Goal: Information Seeking & Learning: Learn about a topic

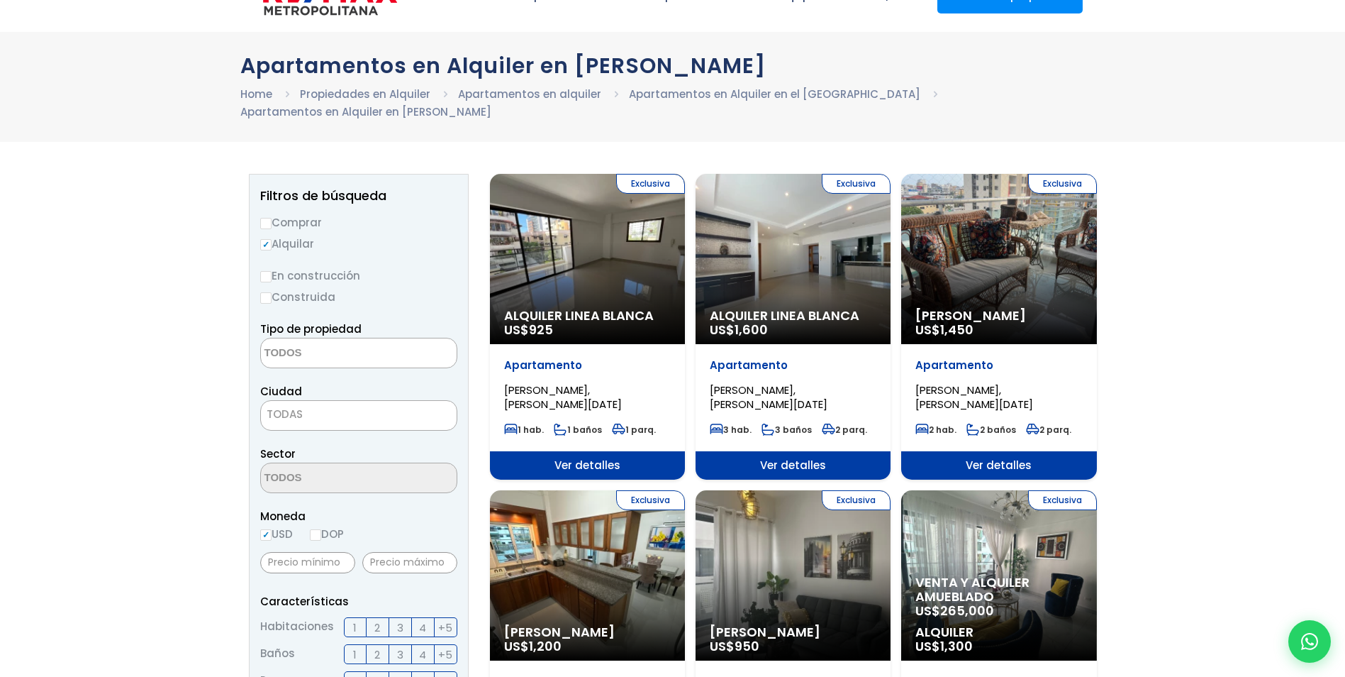
scroll to position [41, 0]
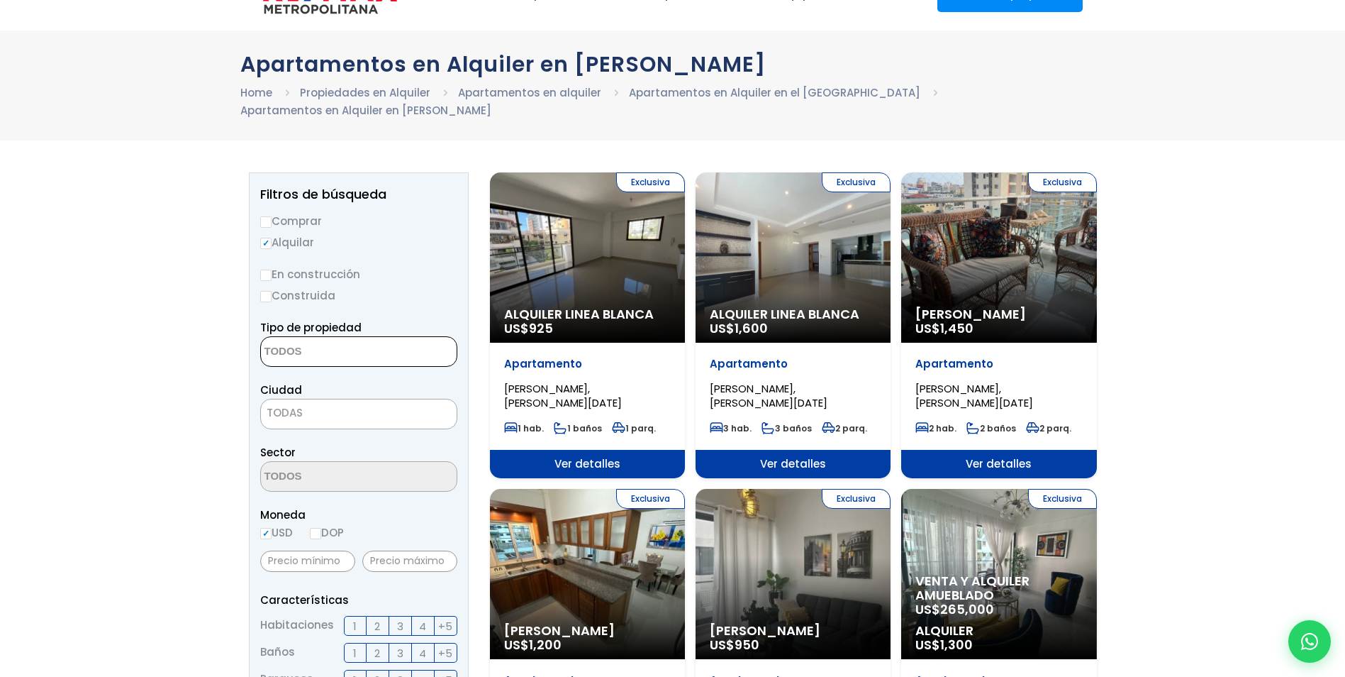
click at [350, 345] on textarea "Search" at bounding box center [330, 352] width 138 height 30
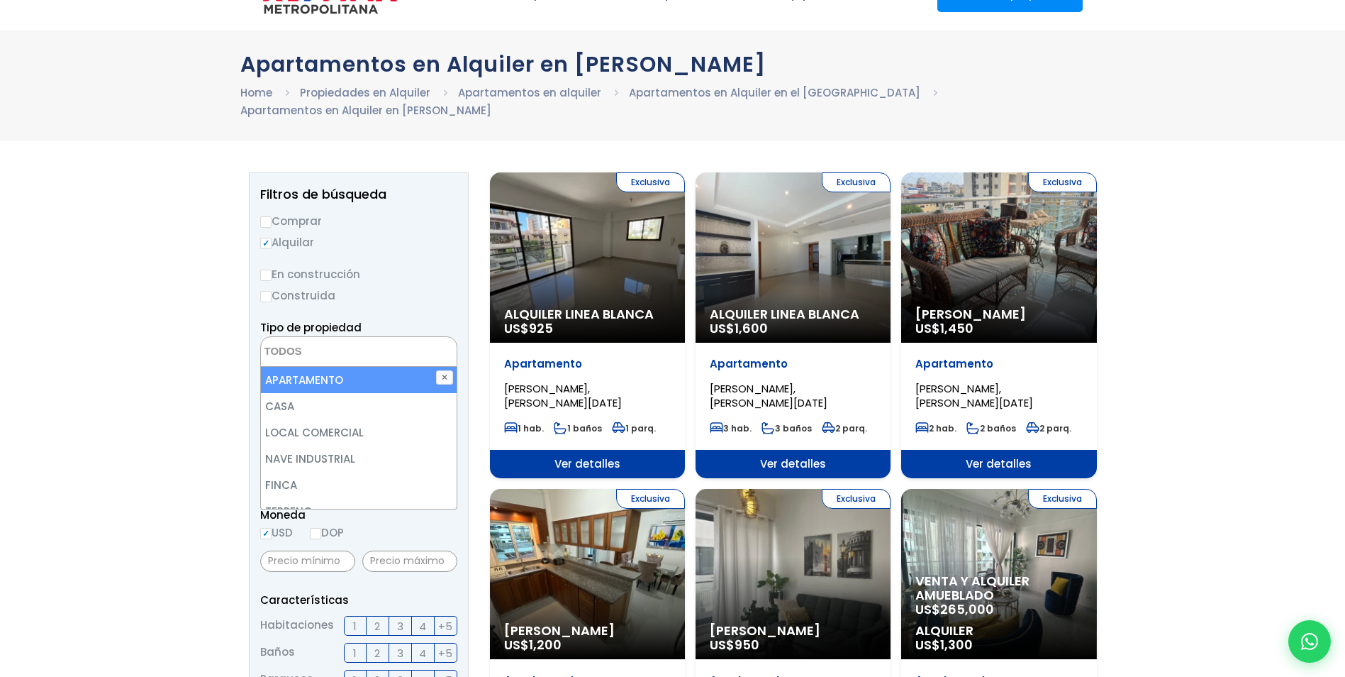
click at [352, 374] on li "APARTAMENTO" at bounding box center [359, 380] width 196 height 26
select select "apartment"
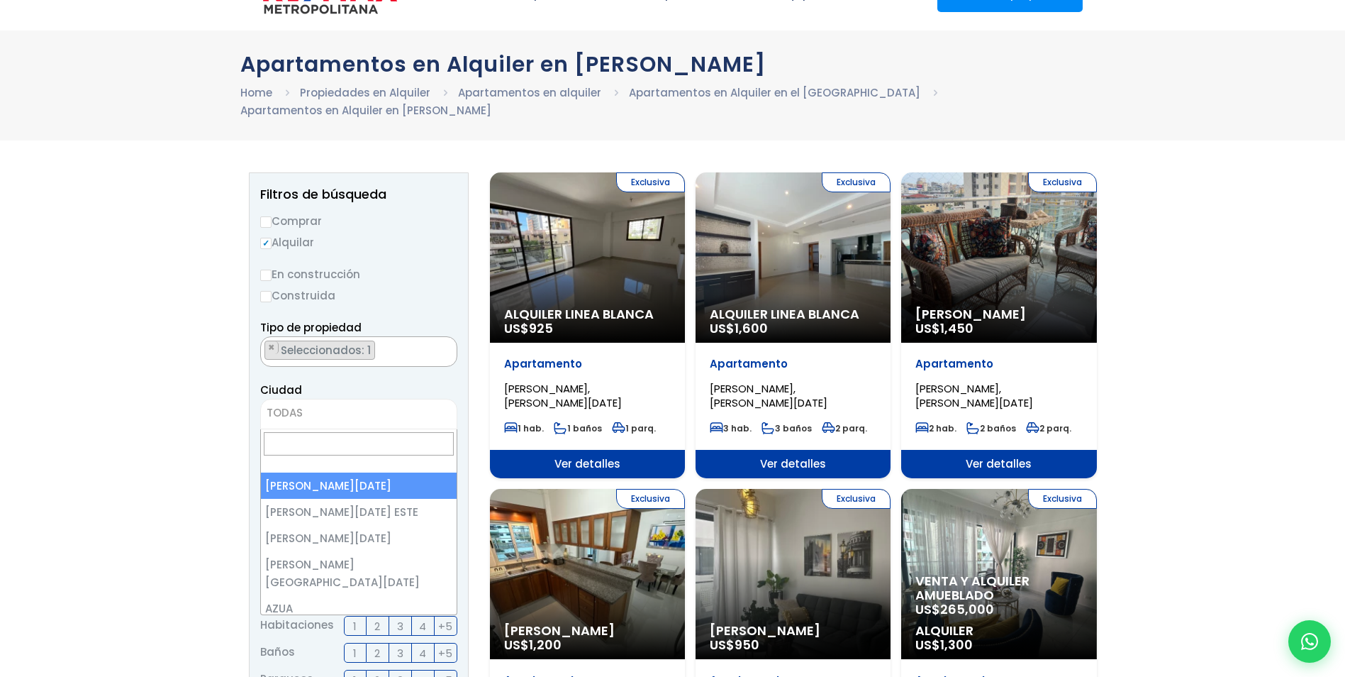
click at [328, 400] on span "TODAS" at bounding box center [358, 414] width 197 height 30
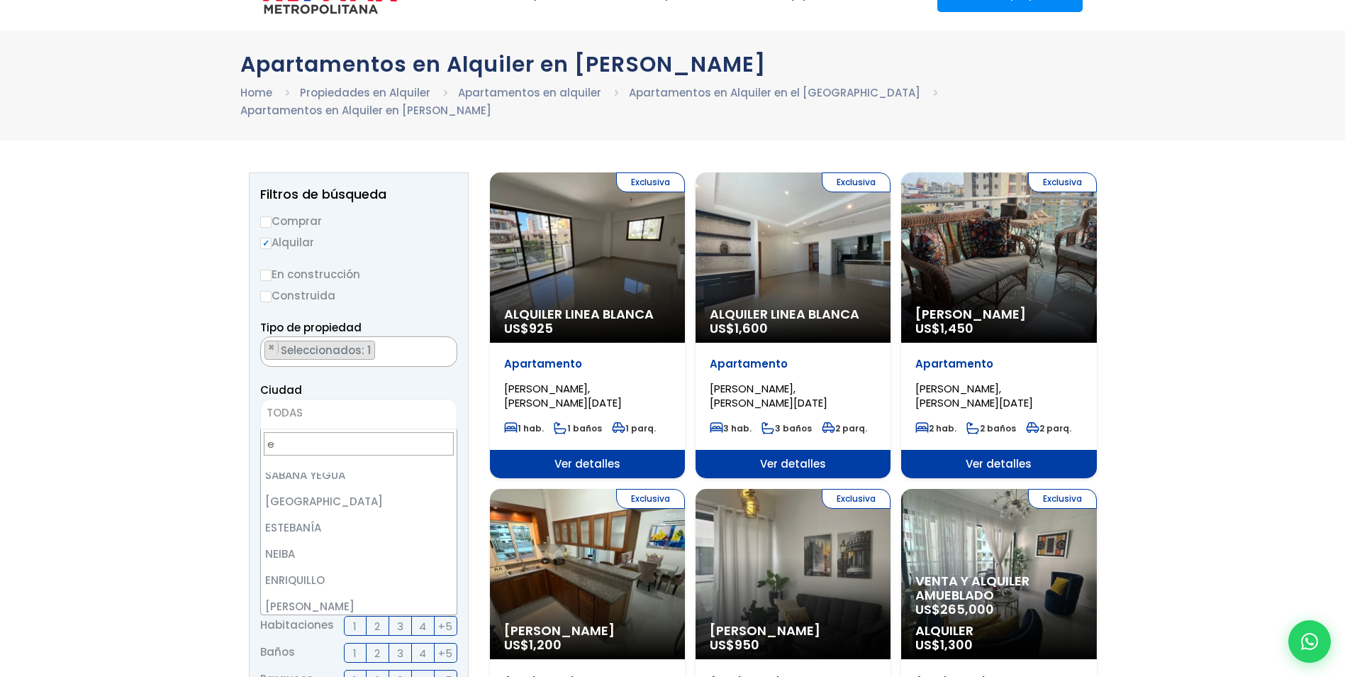
scroll to position [0, 0]
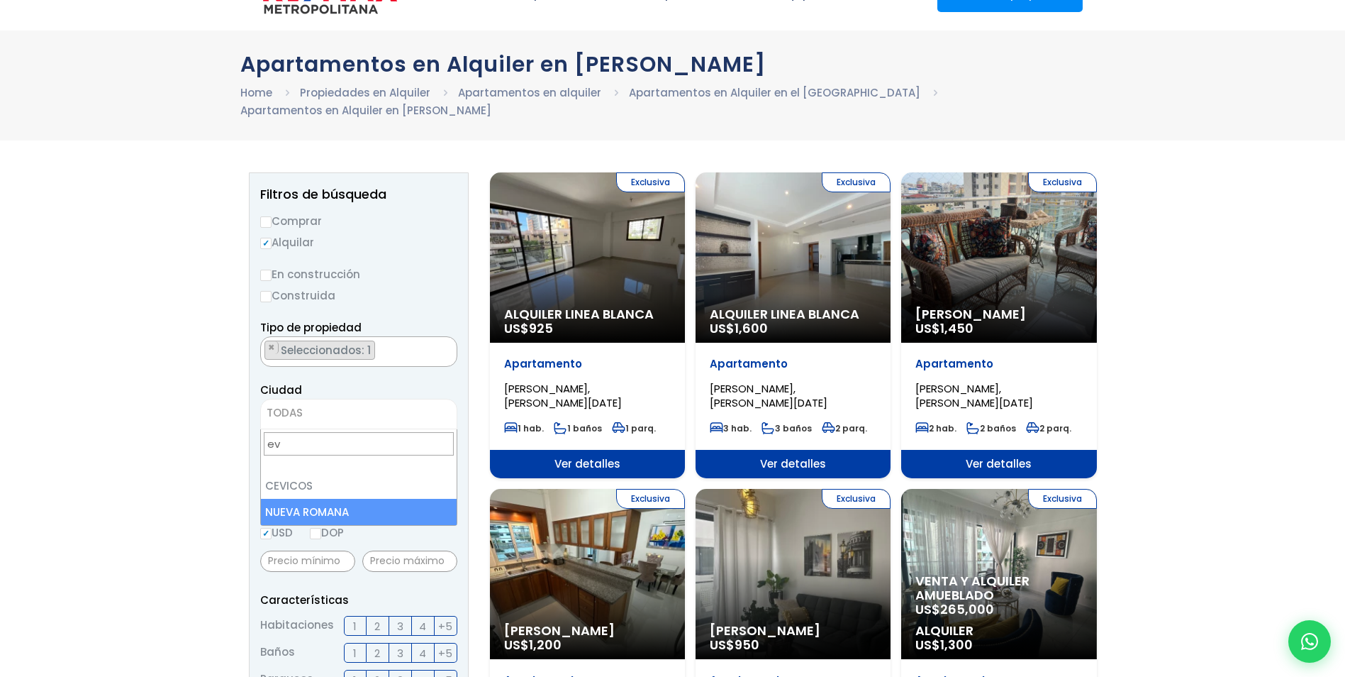
type input "e"
type input "c"
type input "santo domingo"
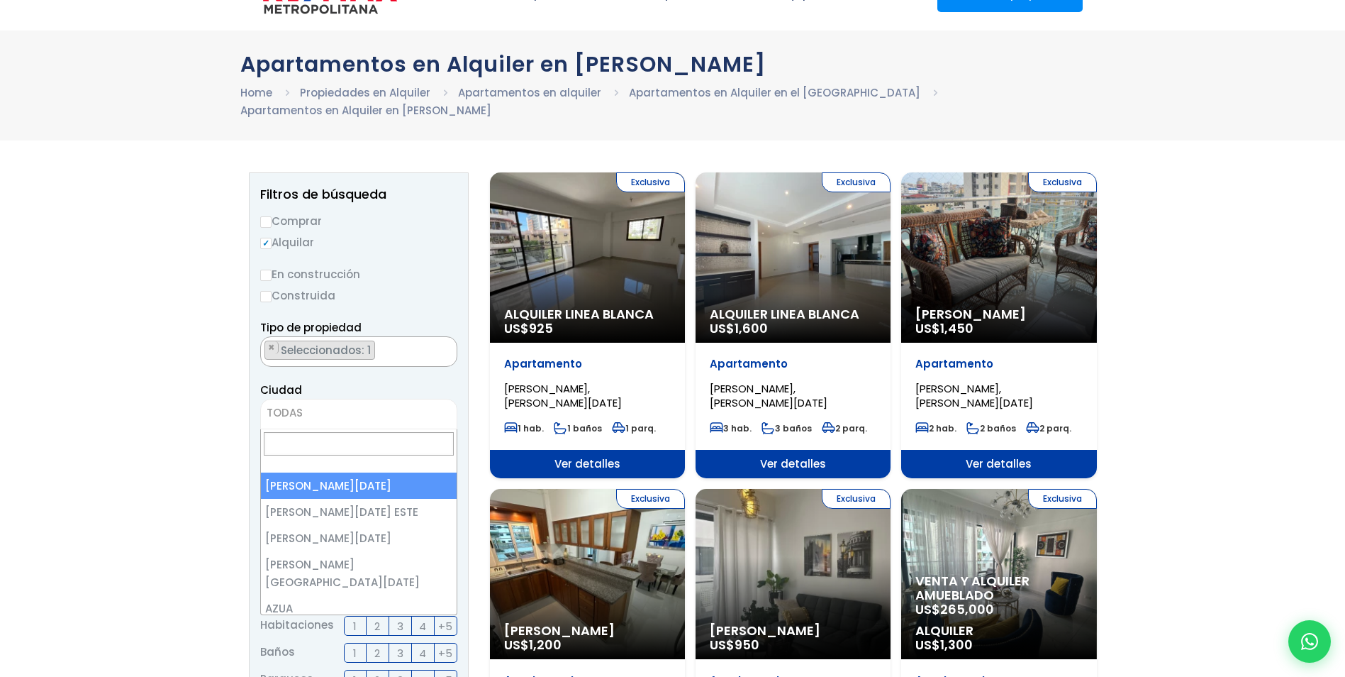
click at [308, 405] on span "TODAS" at bounding box center [359, 413] width 196 height 20
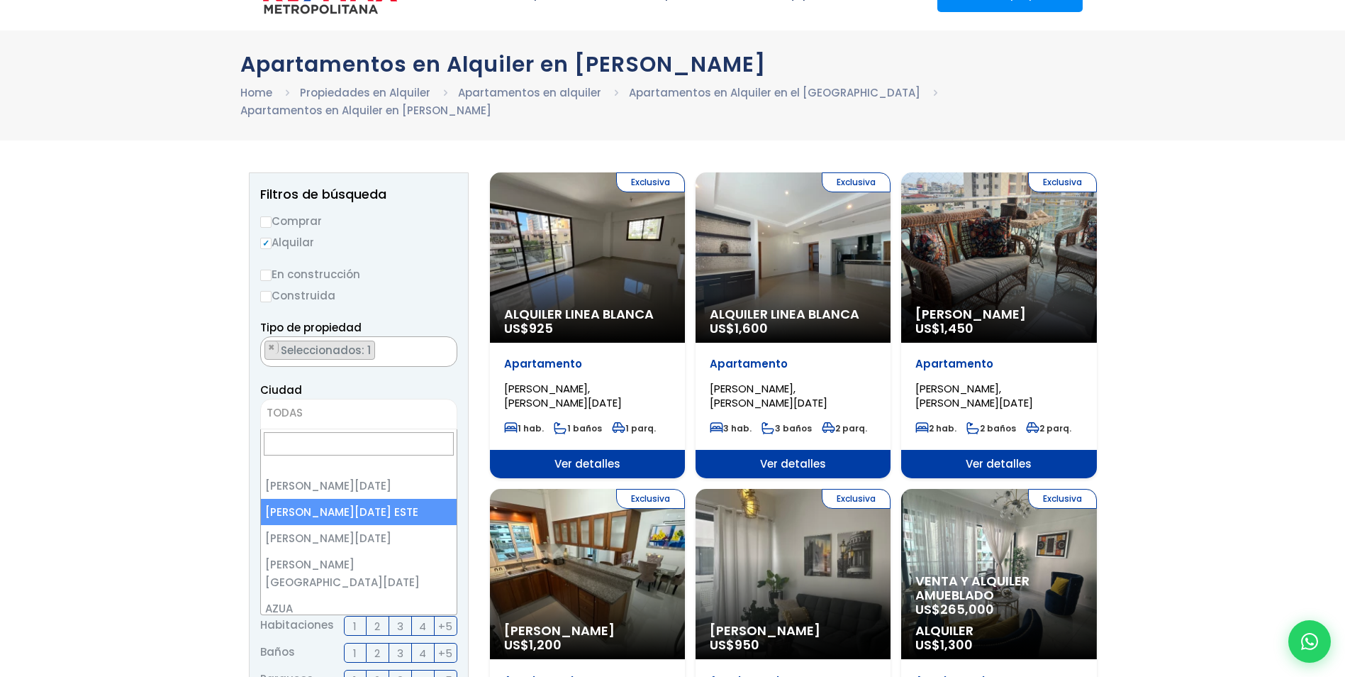
select select "148"
click at [349, 412] on span "[PERSON_NAME][DATE] ESTE" at bounding box center [341, 413] width 160 height 20
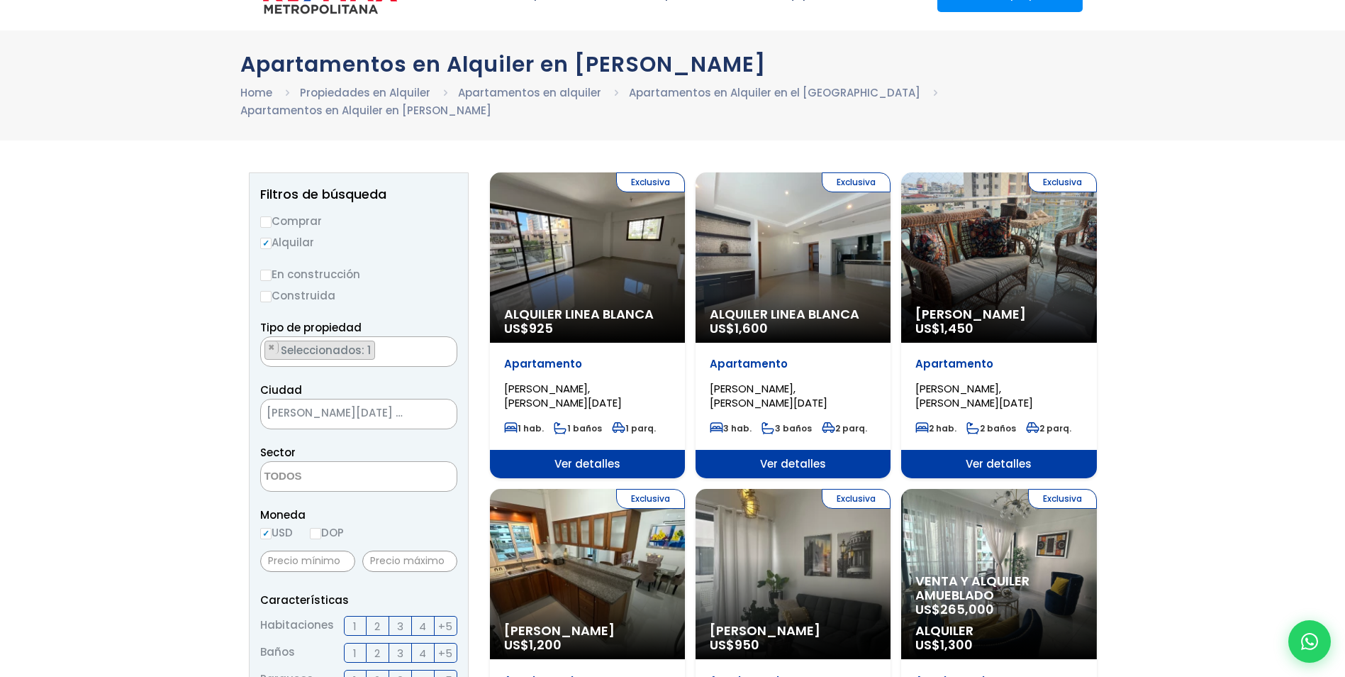
click at [406, 406] on span "[PERSON_NAME][DATE] ESTE" at bounding box center [341, 413] width 160 height 20
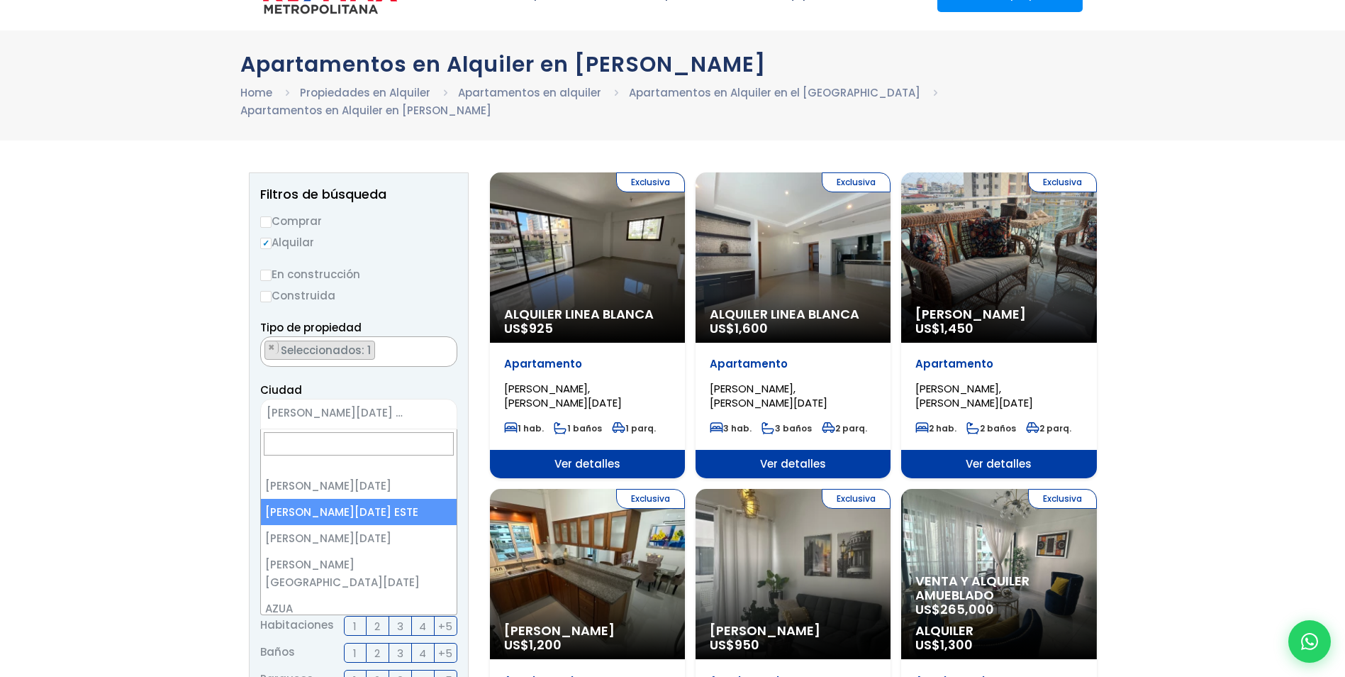
click at [406, 406] on span "[PERSON_NAME][DATE] ESTE" at bounding box center [341, 413] width 160 height 20
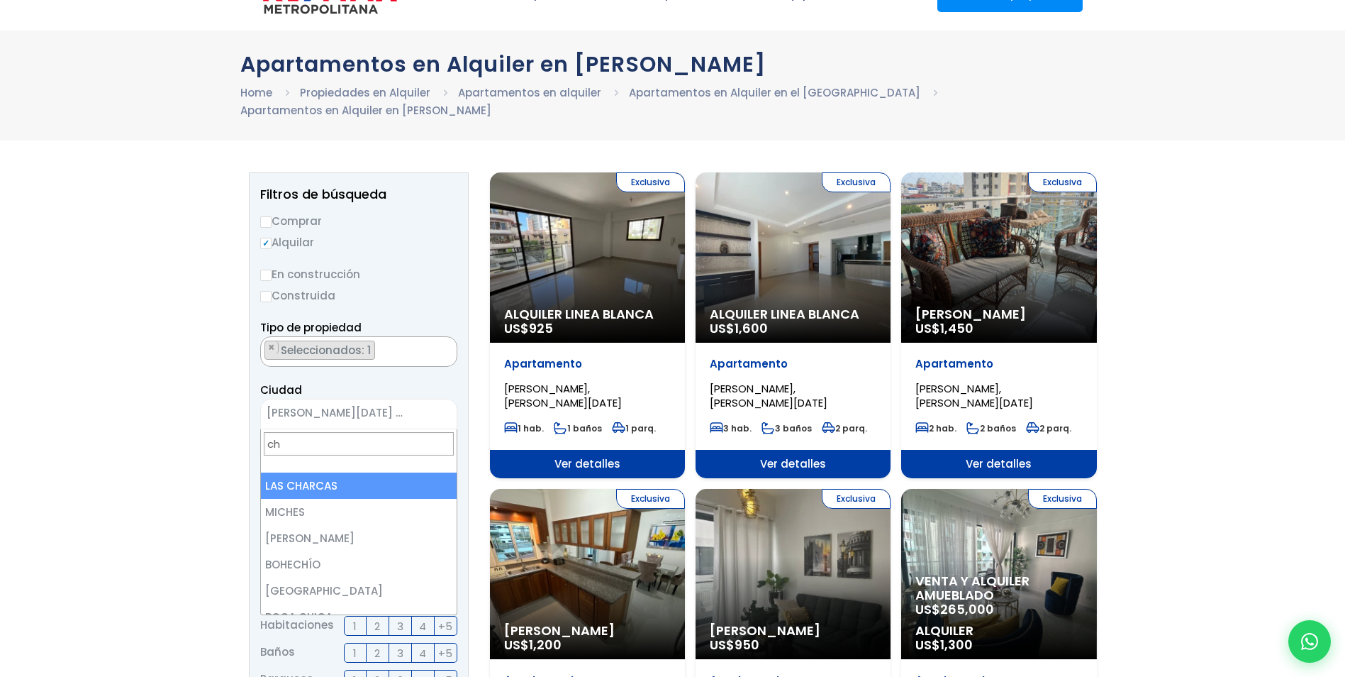
type input "c"
type input "e"
type input "r"
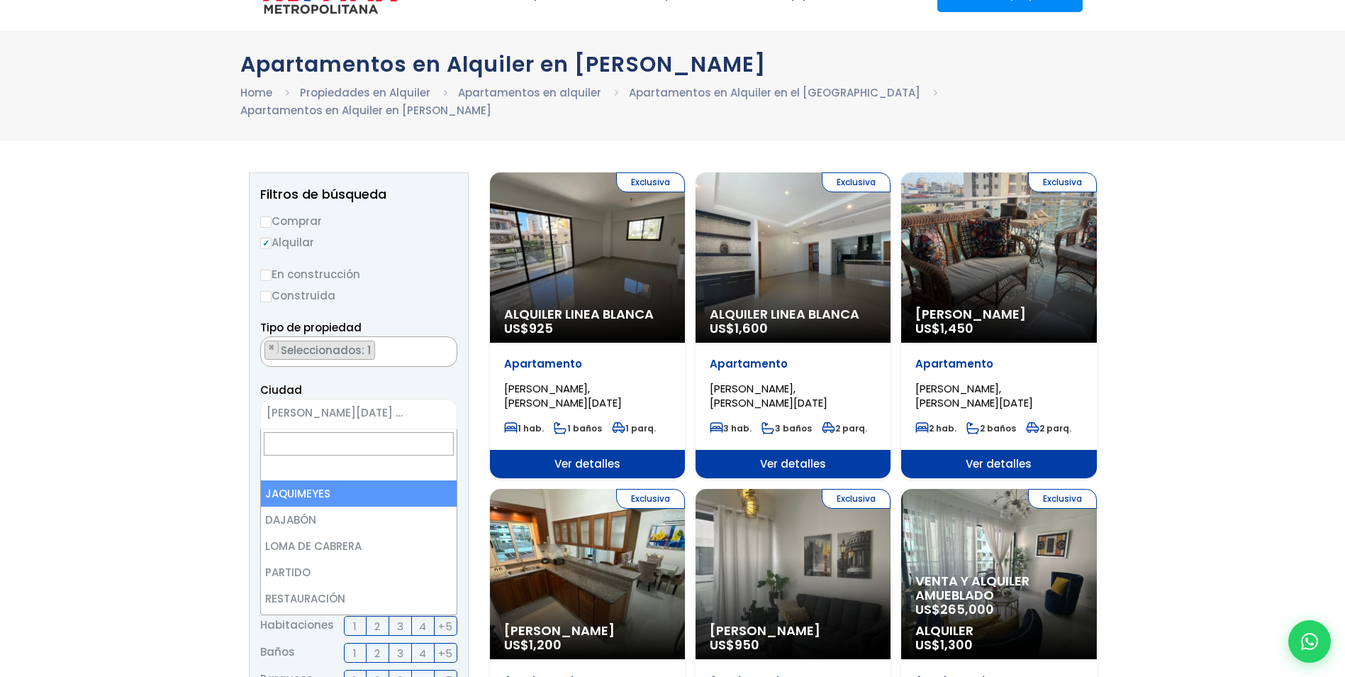
scroll to position [774, 0]
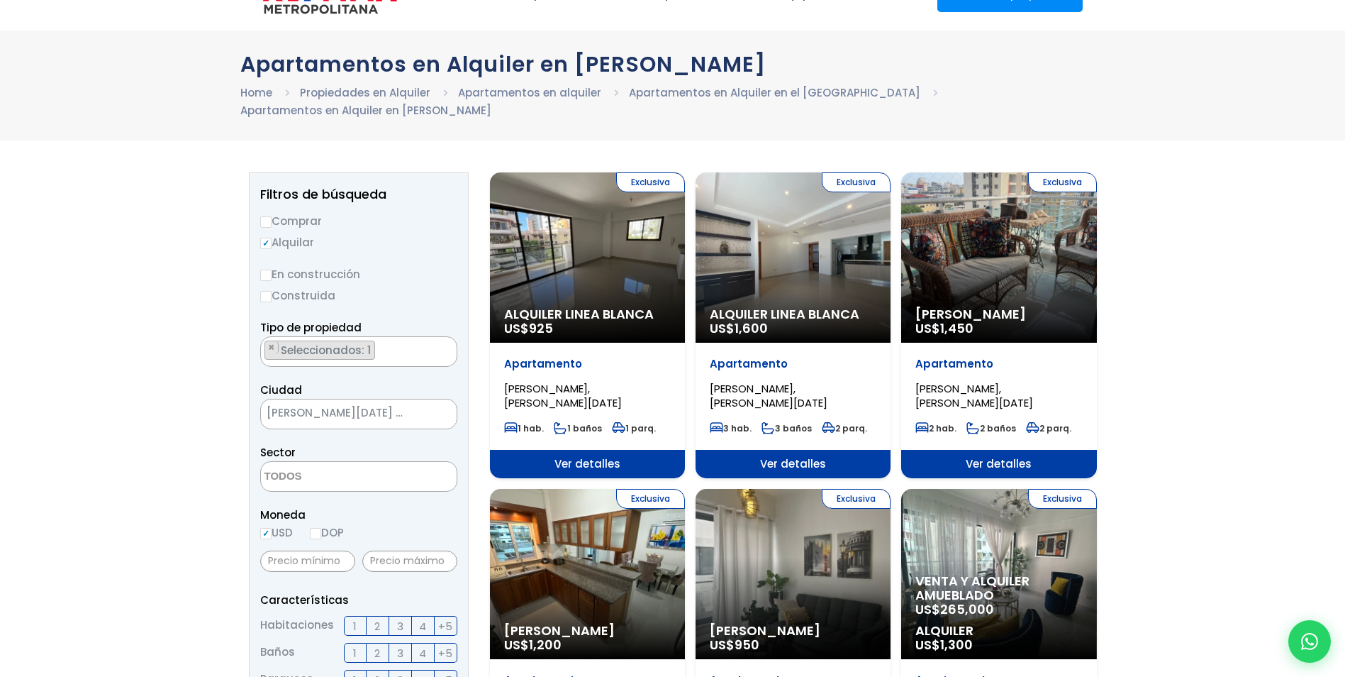
click at [279, 474] on textarea "Search" at bounding box center [330, 477] width 138 height 30
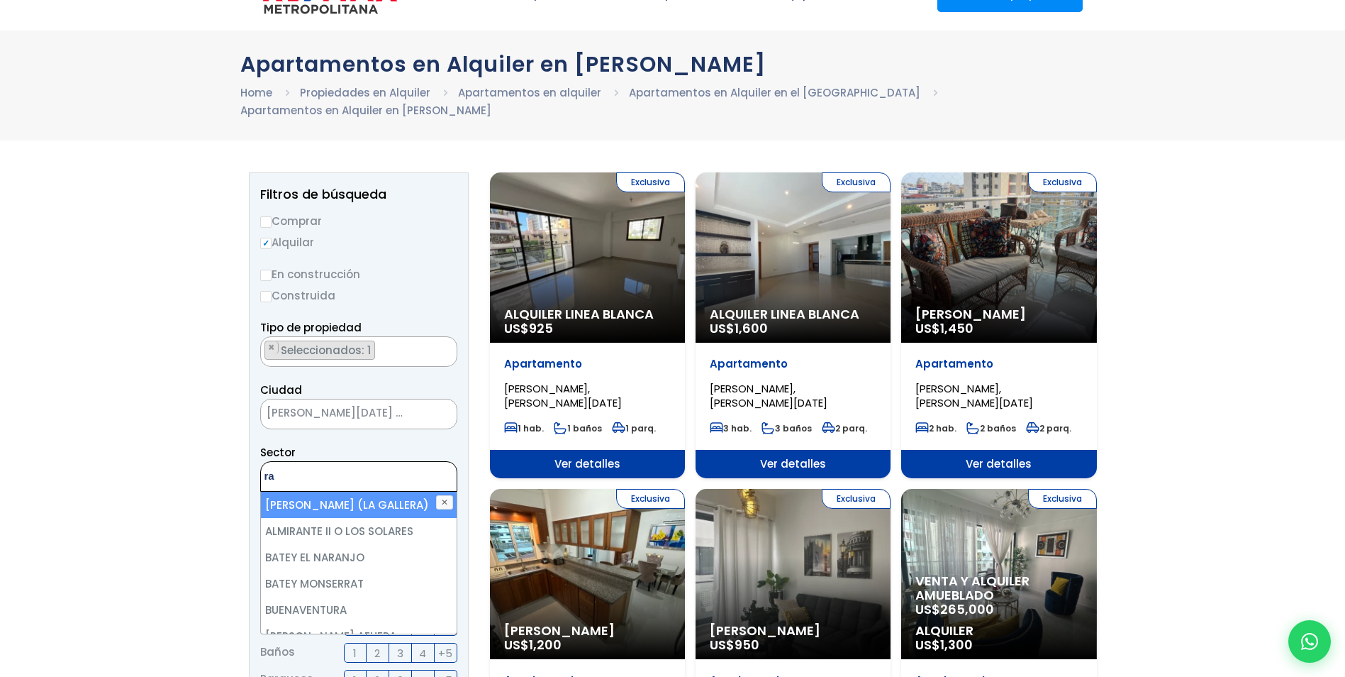
type textarea "r"
type textarea "e"
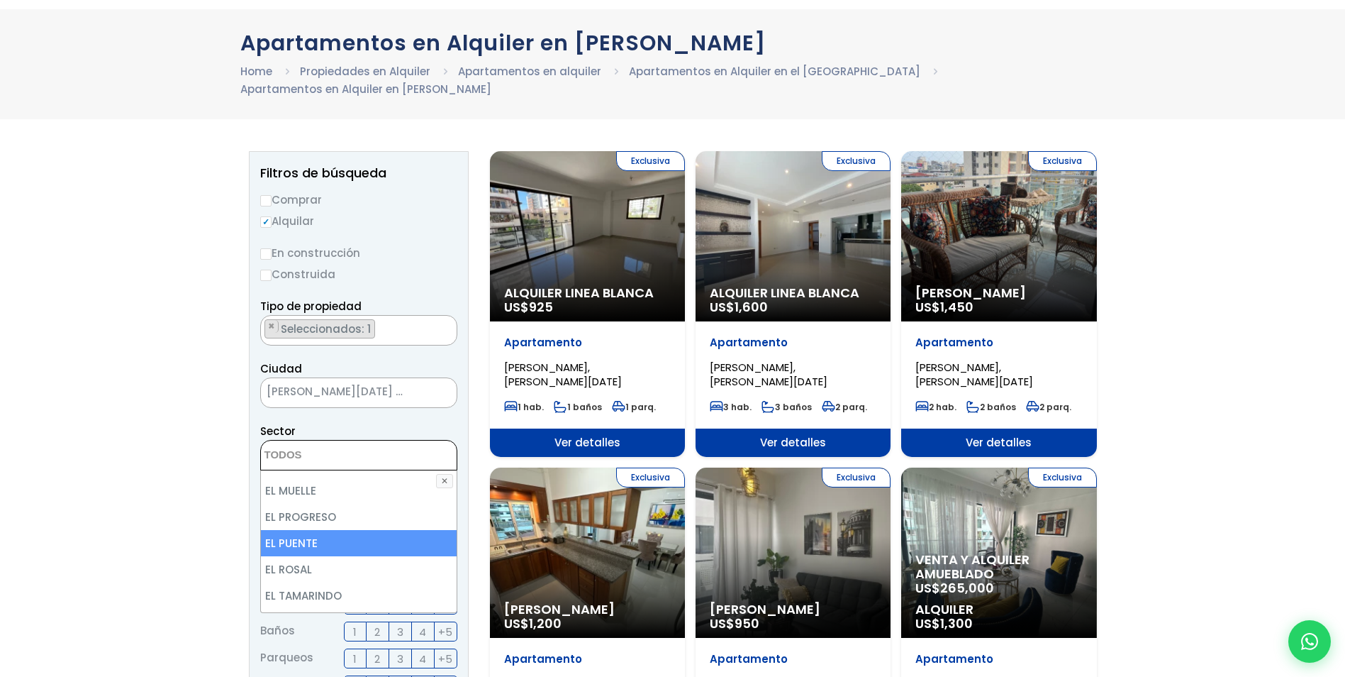
scroll to position [1289, 0]
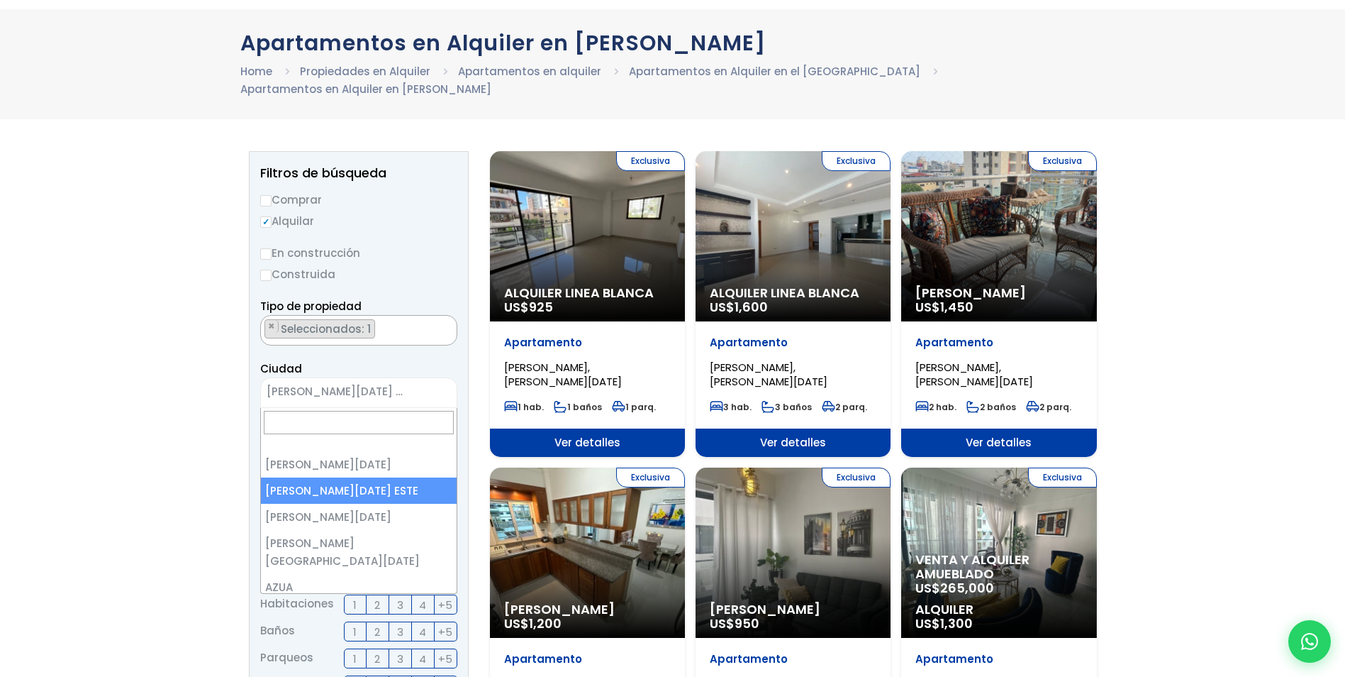
click at [385, 380] on span "× SANTO DOMINGO ESTE" at bounding box center [358, 392] width 197 height 30
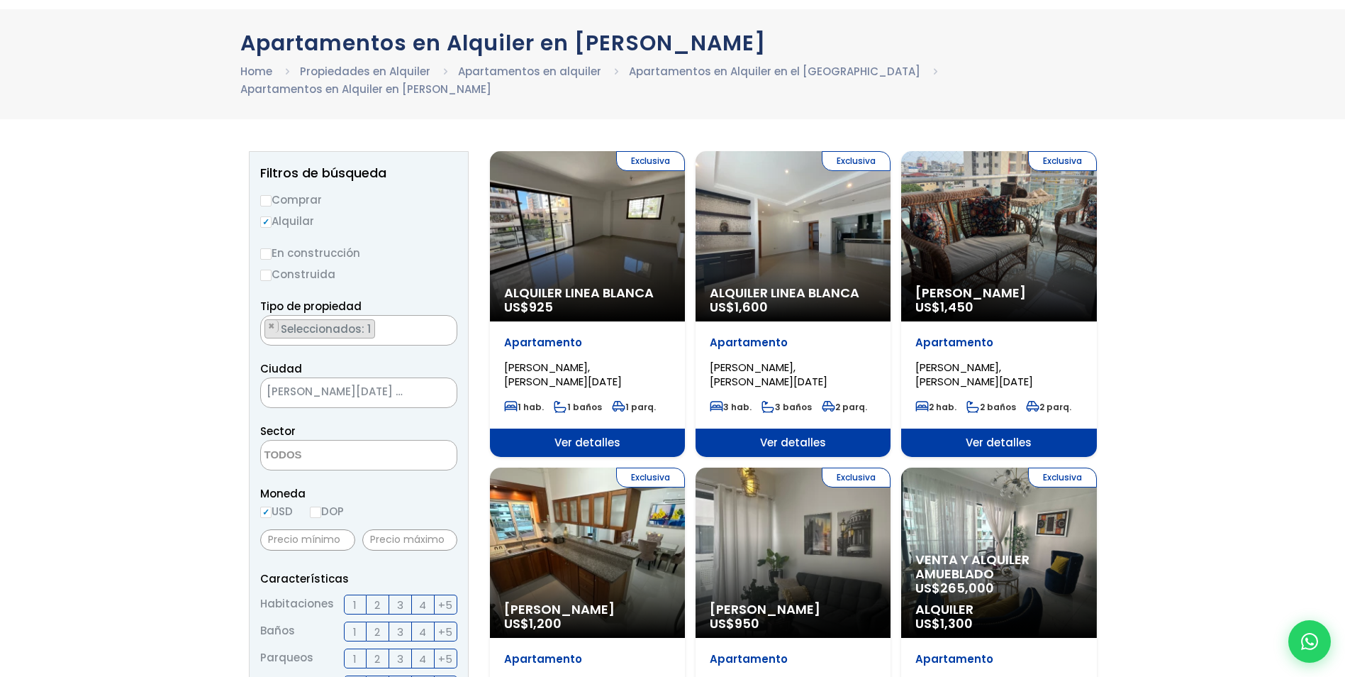
click at [391, 382] on span "[PERSON_NAME][DATE] ESTE" at bounding box center [341, 392] width 160 height 20
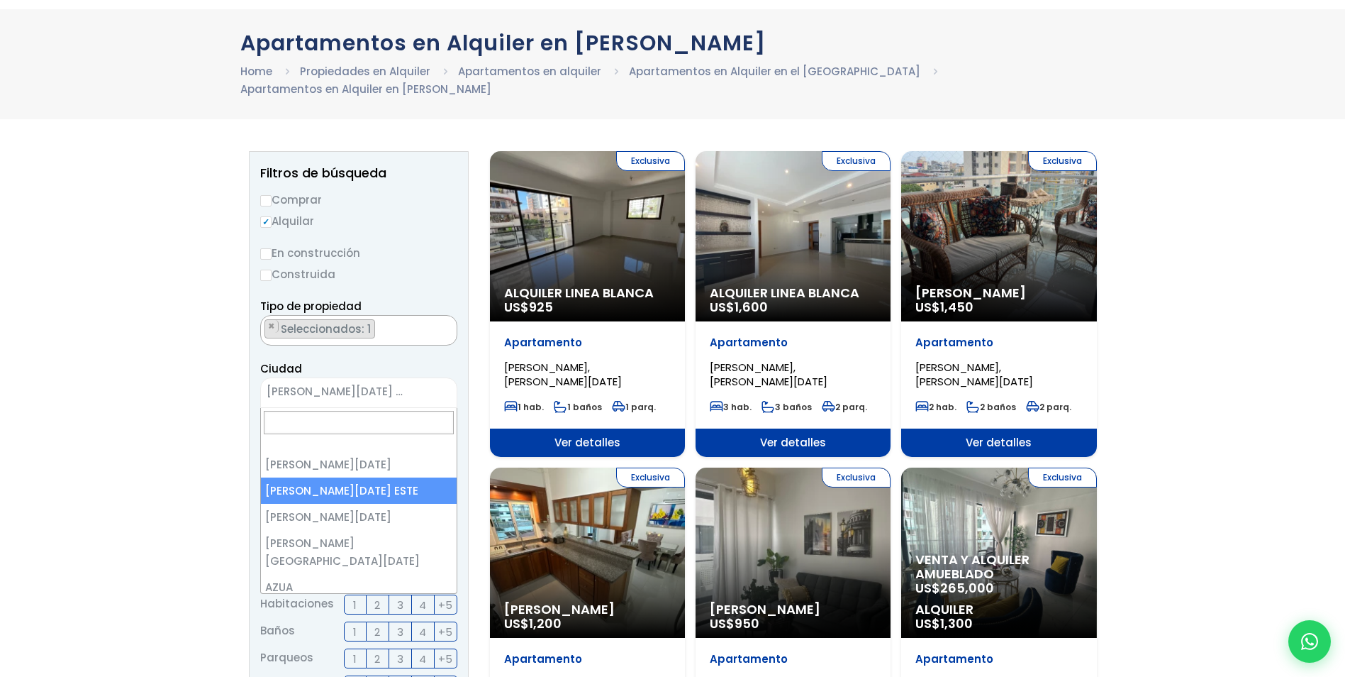
click at [391, 382] on span "[PERSON_NAME][DATE] ESTE" at bounding box center [341, 392] width 160 height 20
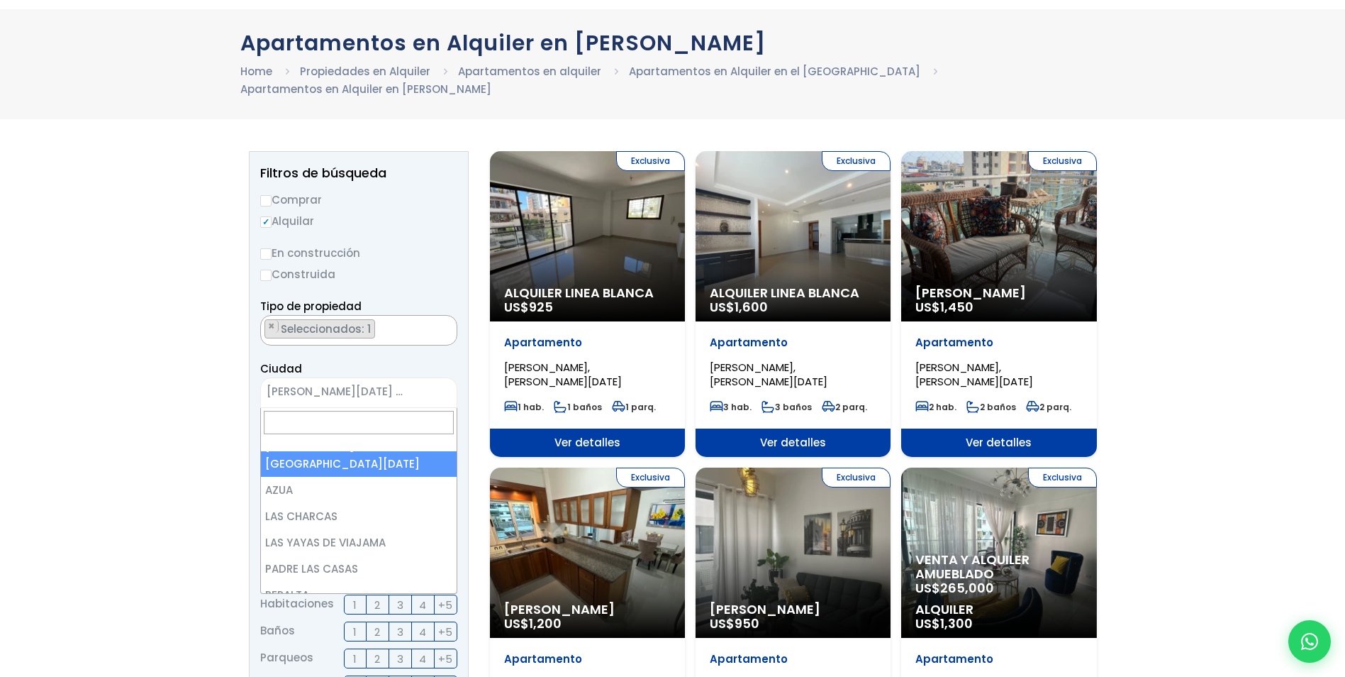
scroll to position [0, 0]
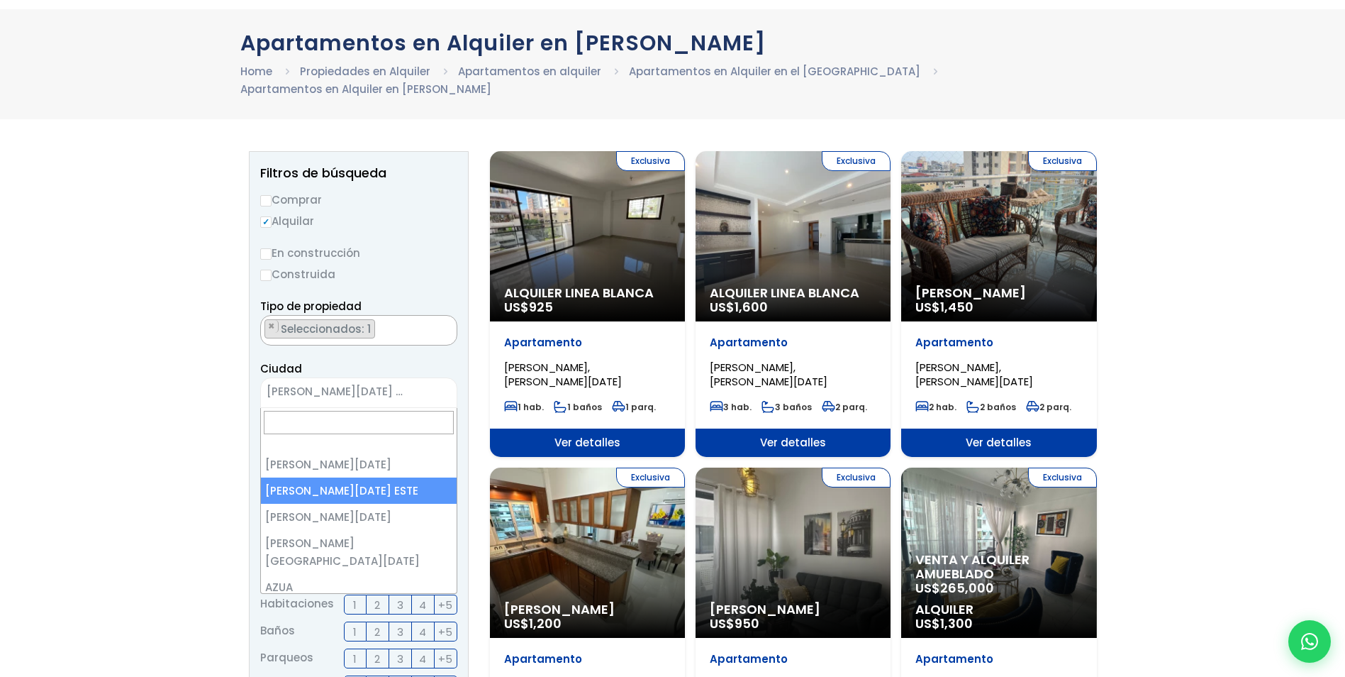
click at [408, 389] on span "[PERSON_NAME][DATE] ESTE" at bounding box center [341, 392] width 160 height 20
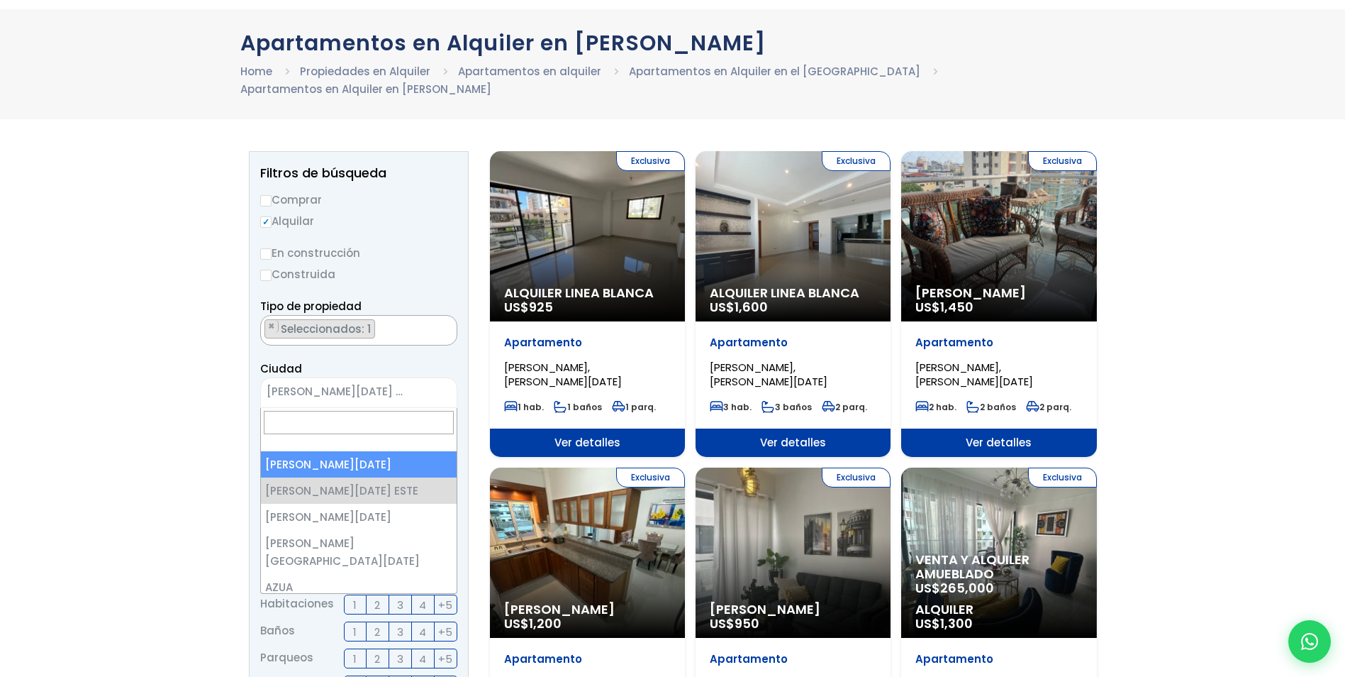
select select "1"
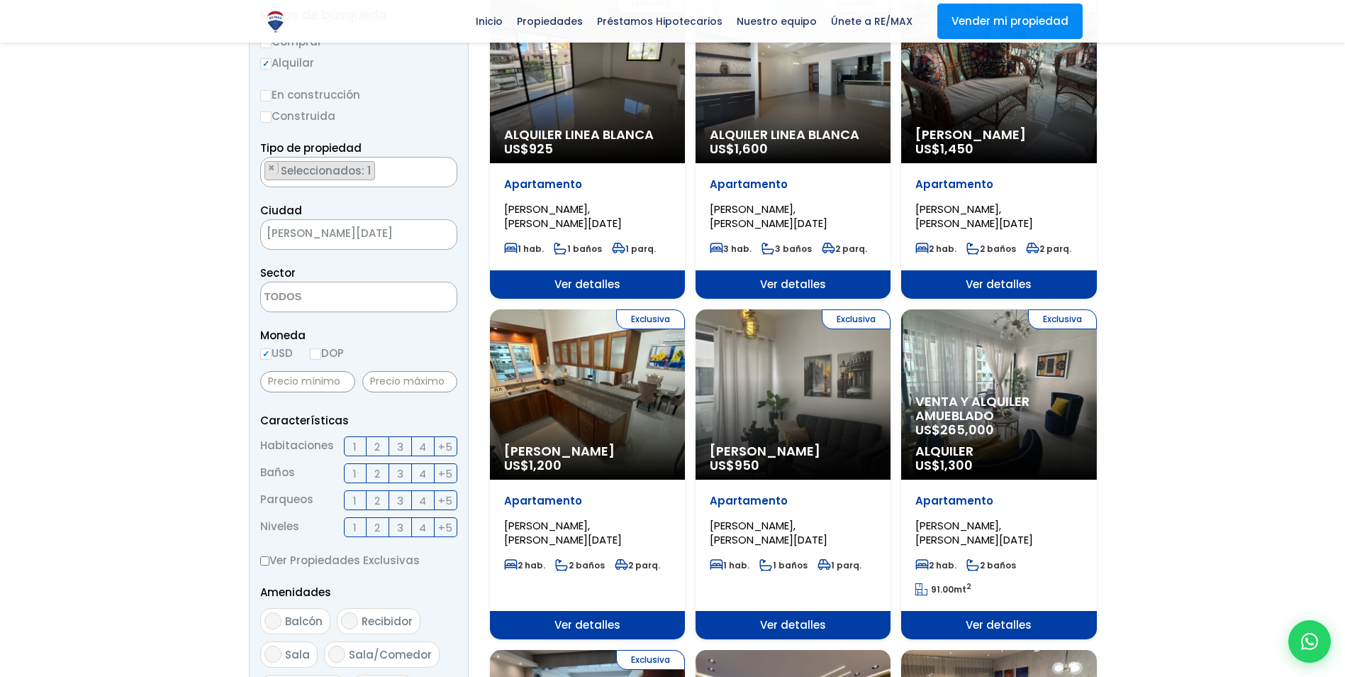
scroll to position [221, 0]
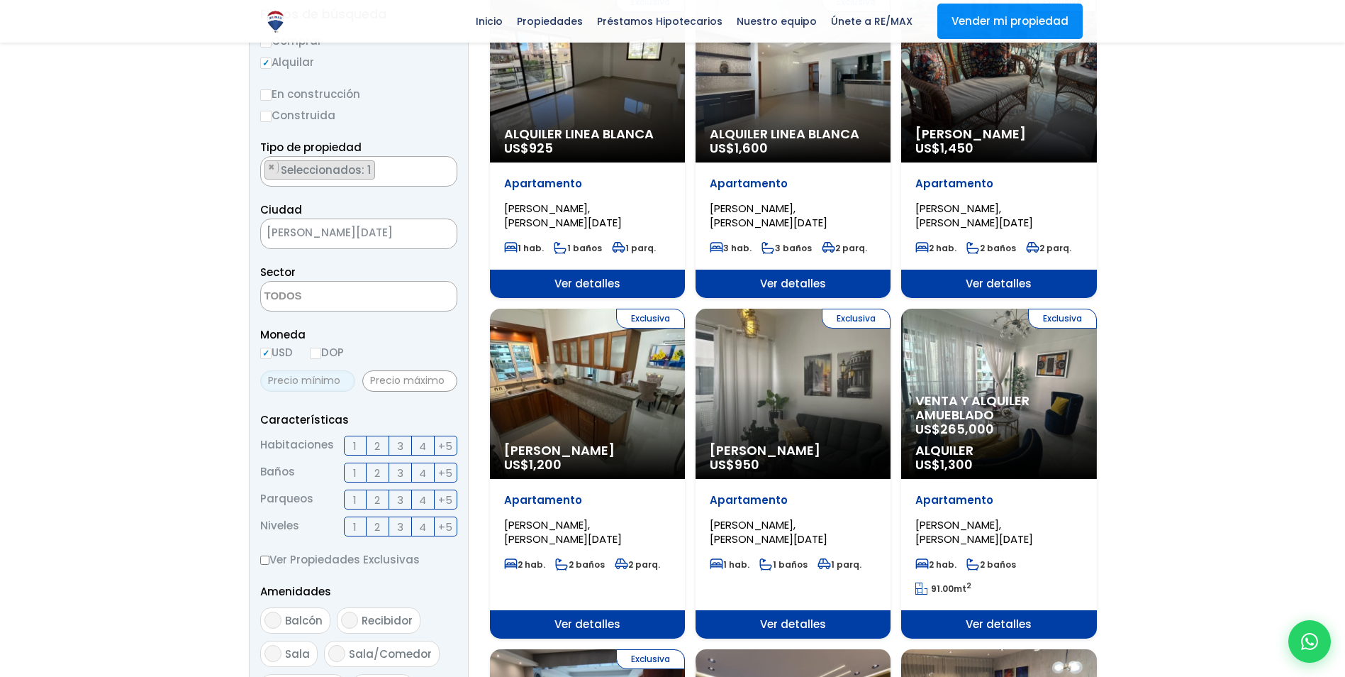
click at [294, 380] on input "text" at bounding box center [307, 380] width 95 height 21
type input "700"
click at [386, 386] on input "text" at bounding box center [409, 380] width 95 height 21
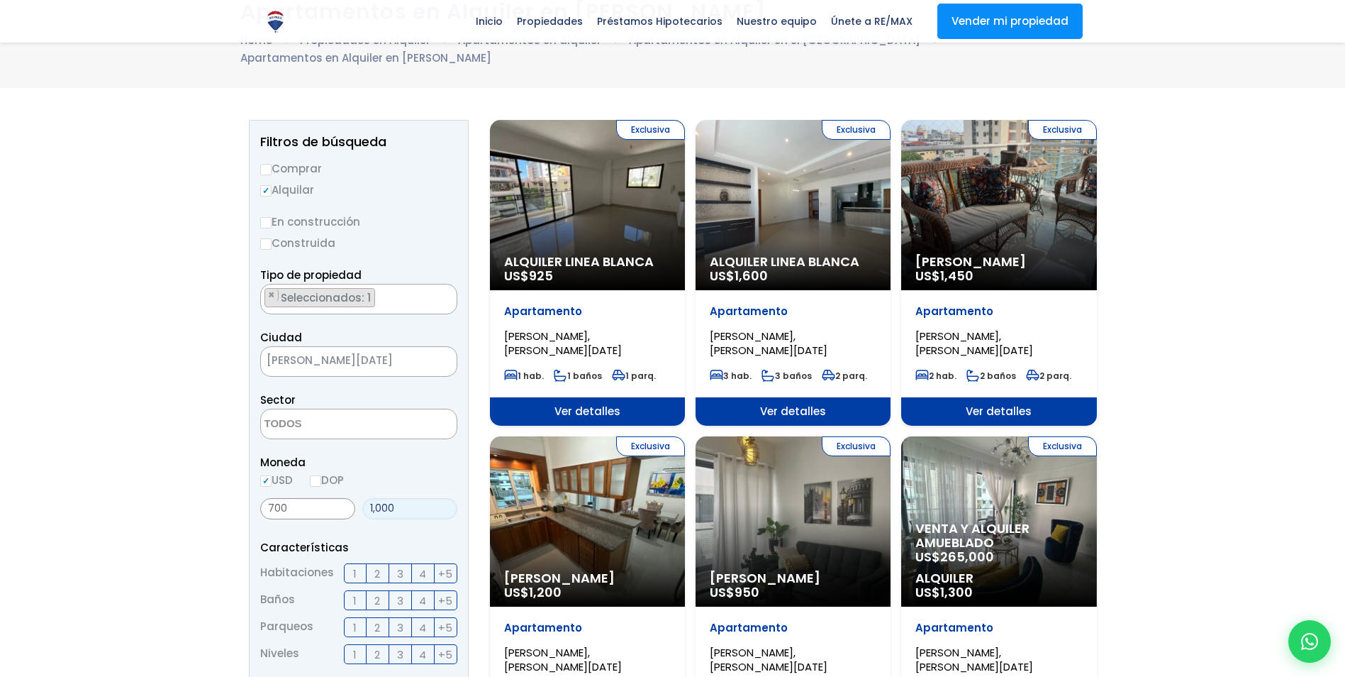
scroll to position [92, 0]
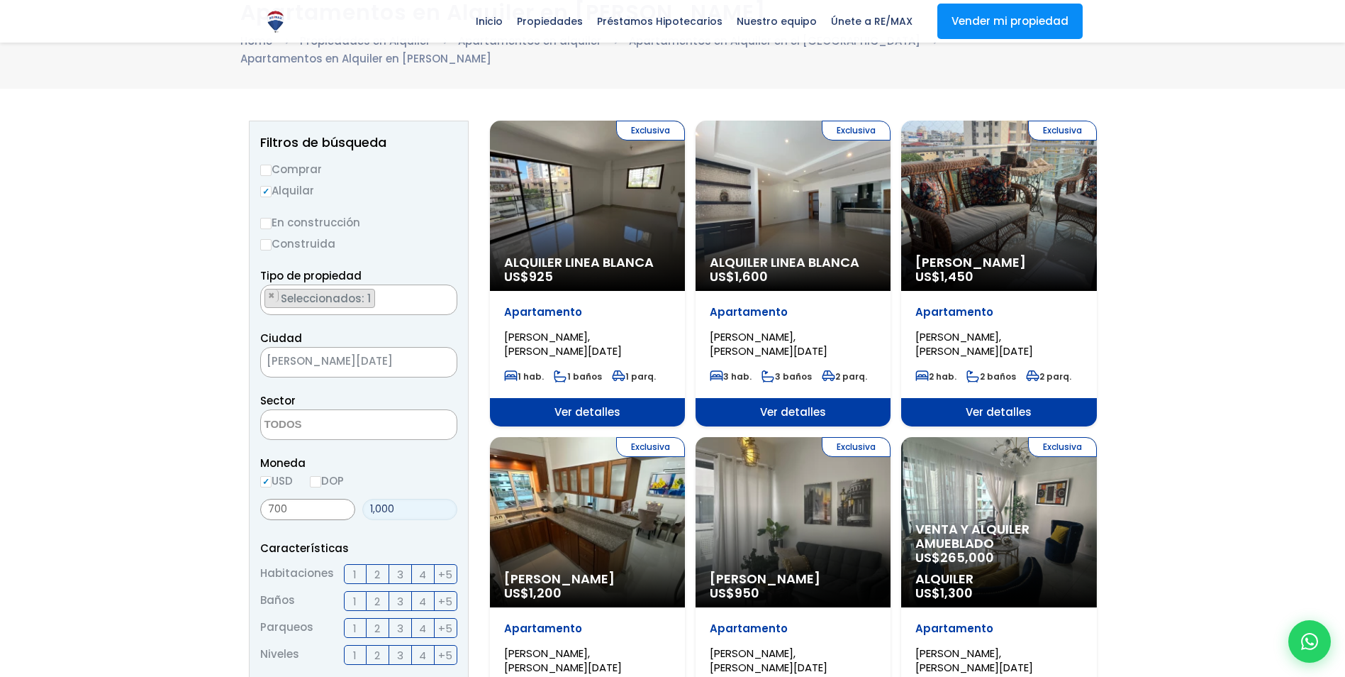
type input "1,000"
click at [265, 244] on input "Construida" at bounding box center [265, 244] width 11 height 11
radio input "true"
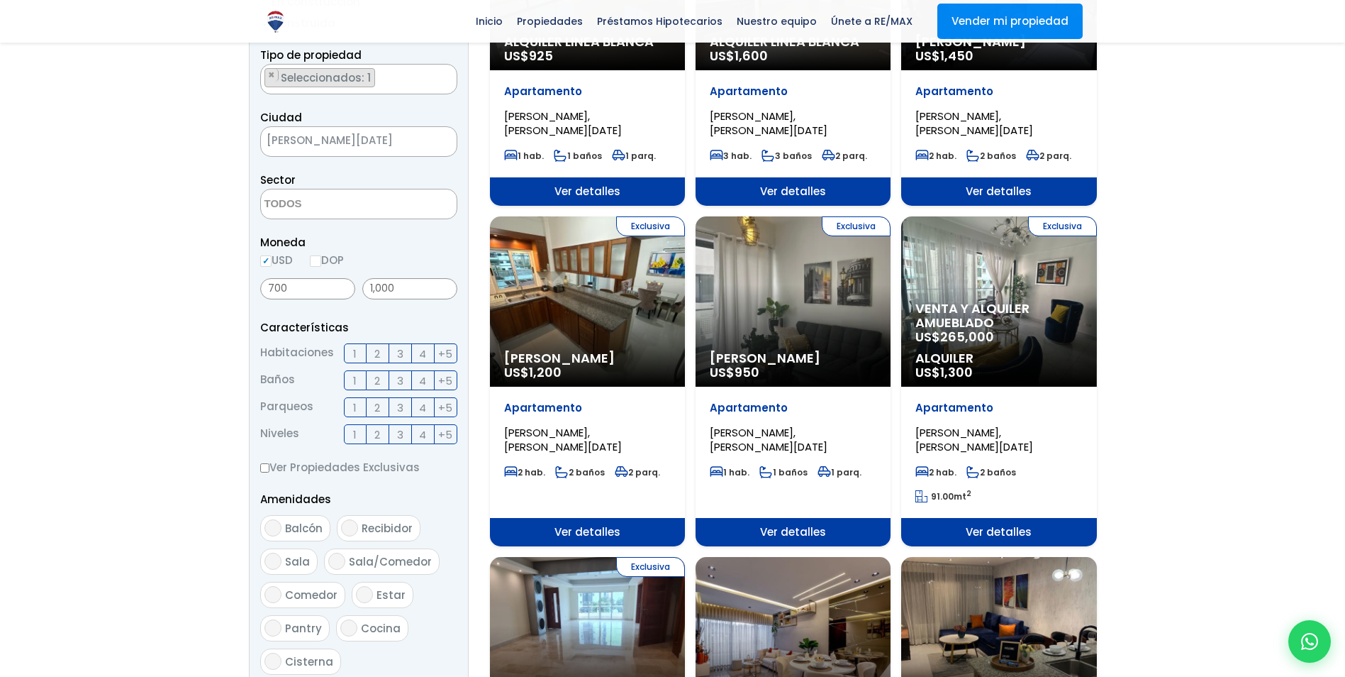
scroll to position [313, 0]
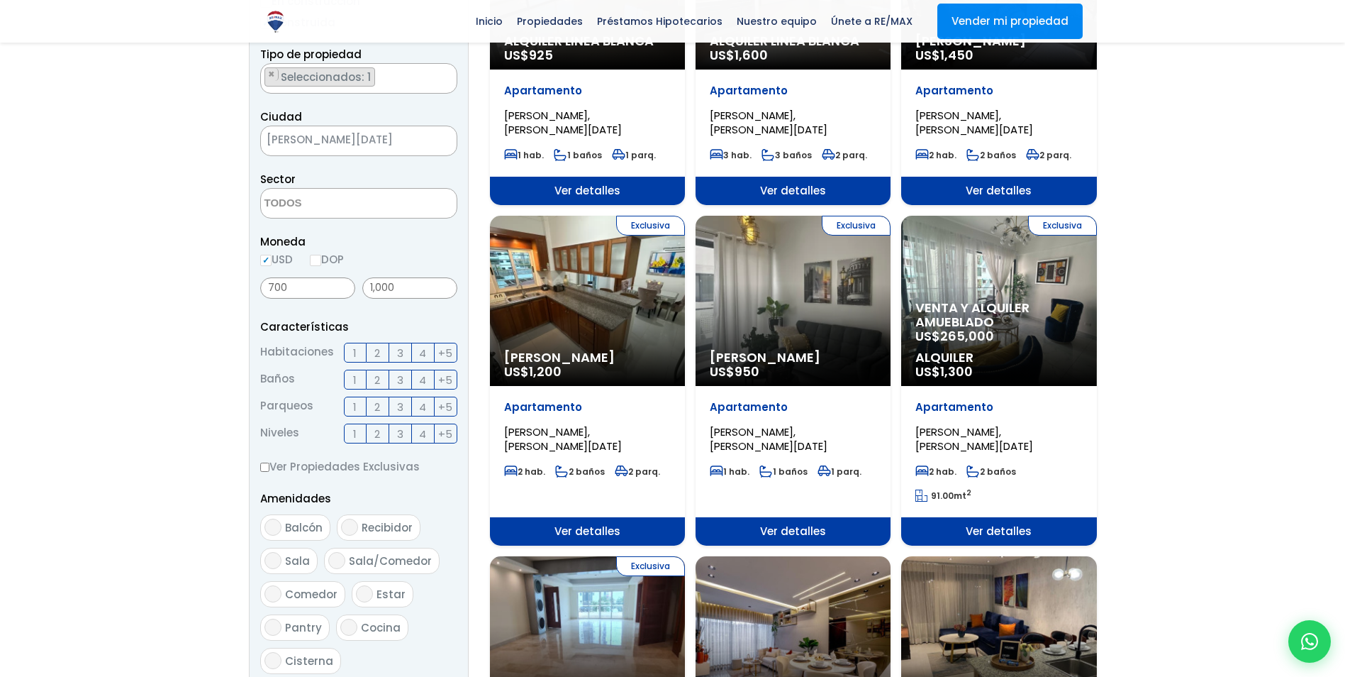
click at [401, 355] on span "3" at bounding box center [400, 353] width 6 height 18
click at [0, 0] on input "3" at bounding box center [0, 0] width 0 height 0
click at [400, 377] on span "3" at bounding box center [400, 380] width 6 height 18
click at [0, 0] on input "3" at bounding box center [0, 0] width 0 height 0
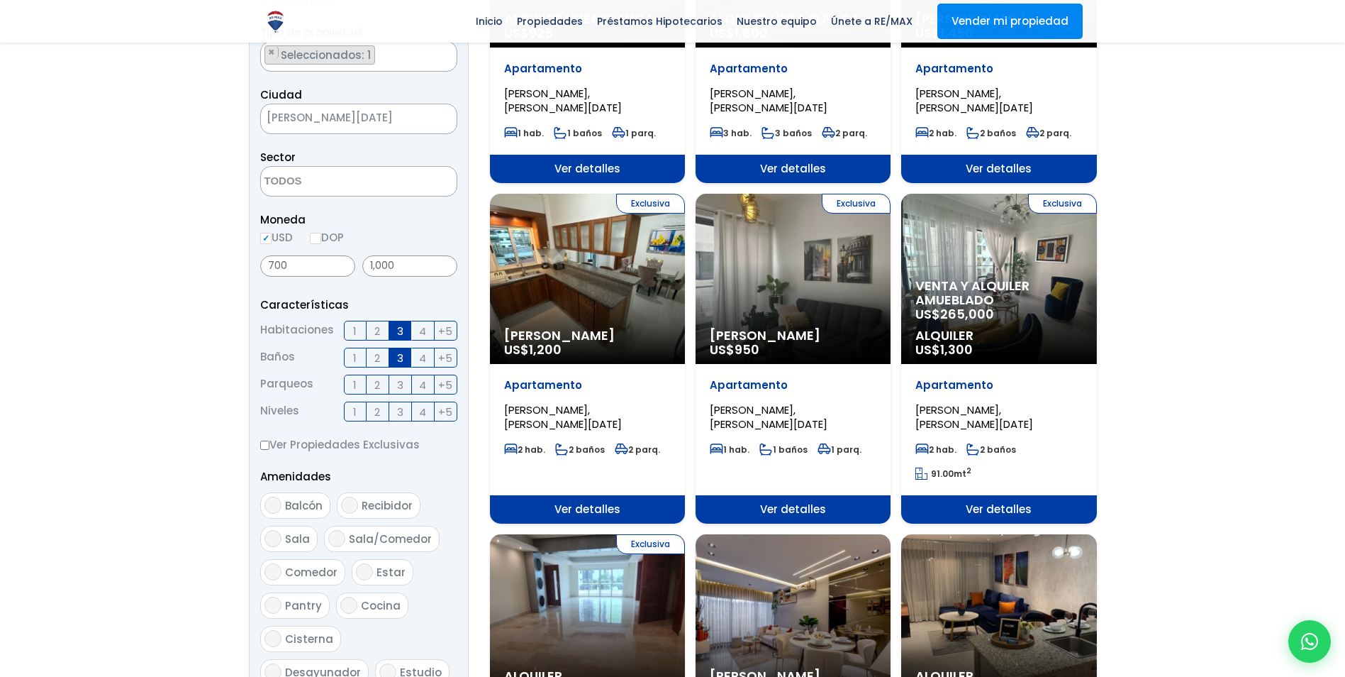
scroll to position [336, 0]
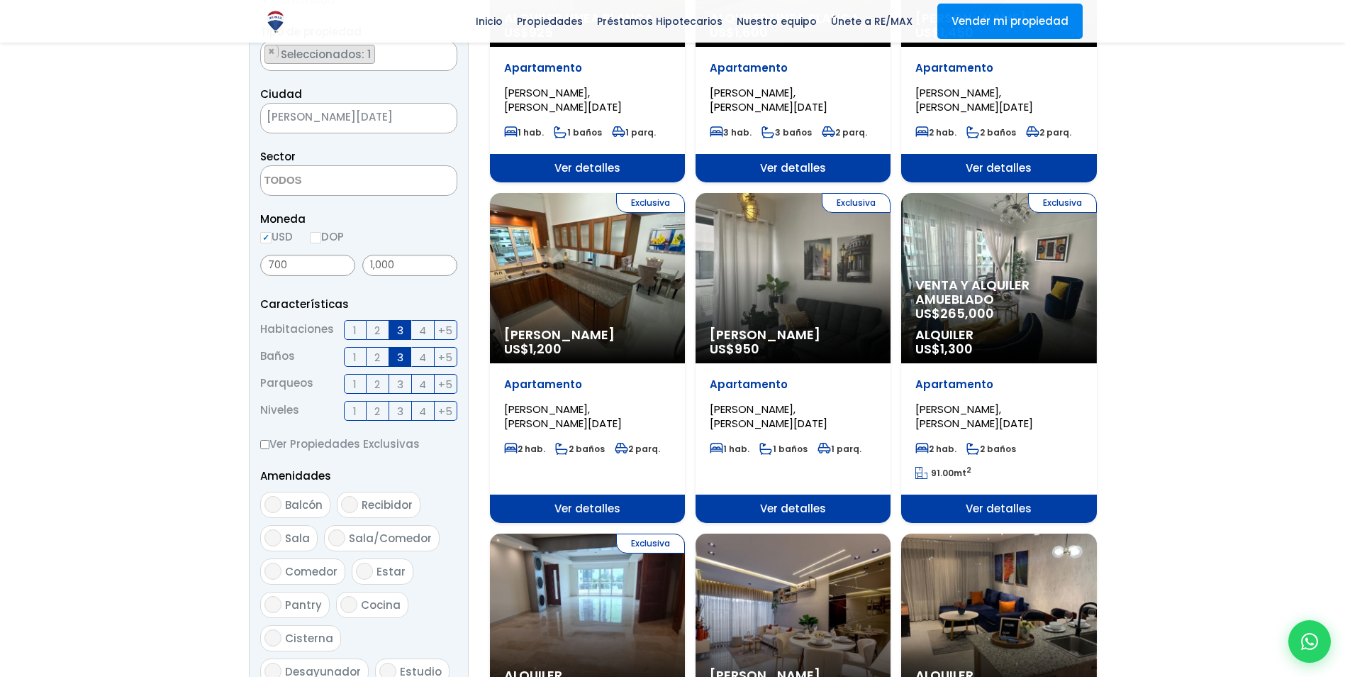
click at [371, 386] on label "2" at bounding box center [378, 384] width 23 height 20
click at [0, 0] on input "2" at bounding box center [0, 0] width 0 height 0
click at [391, 410] on label "3" at bounding box center [400, 411] width 23 height 20
click at [0, 0] on input "3" at bounding box center [0, 0] width 0 height 0
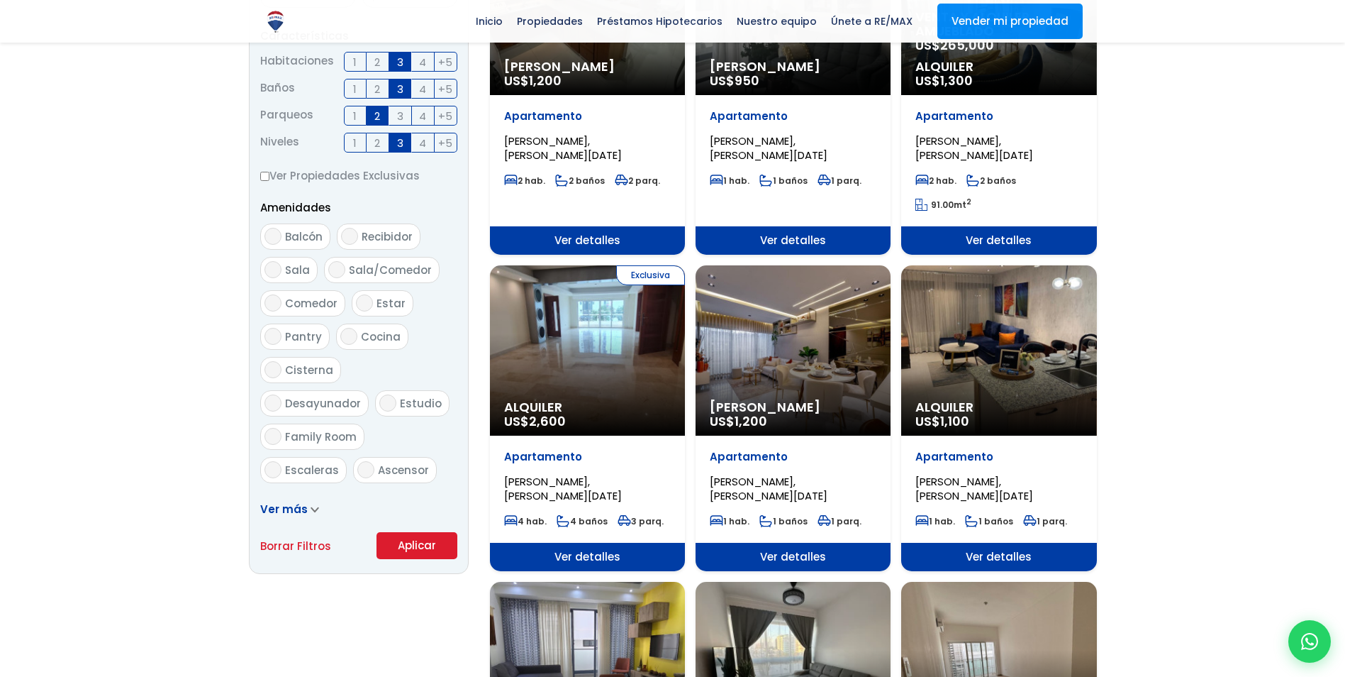
scroll to position [605, 0]
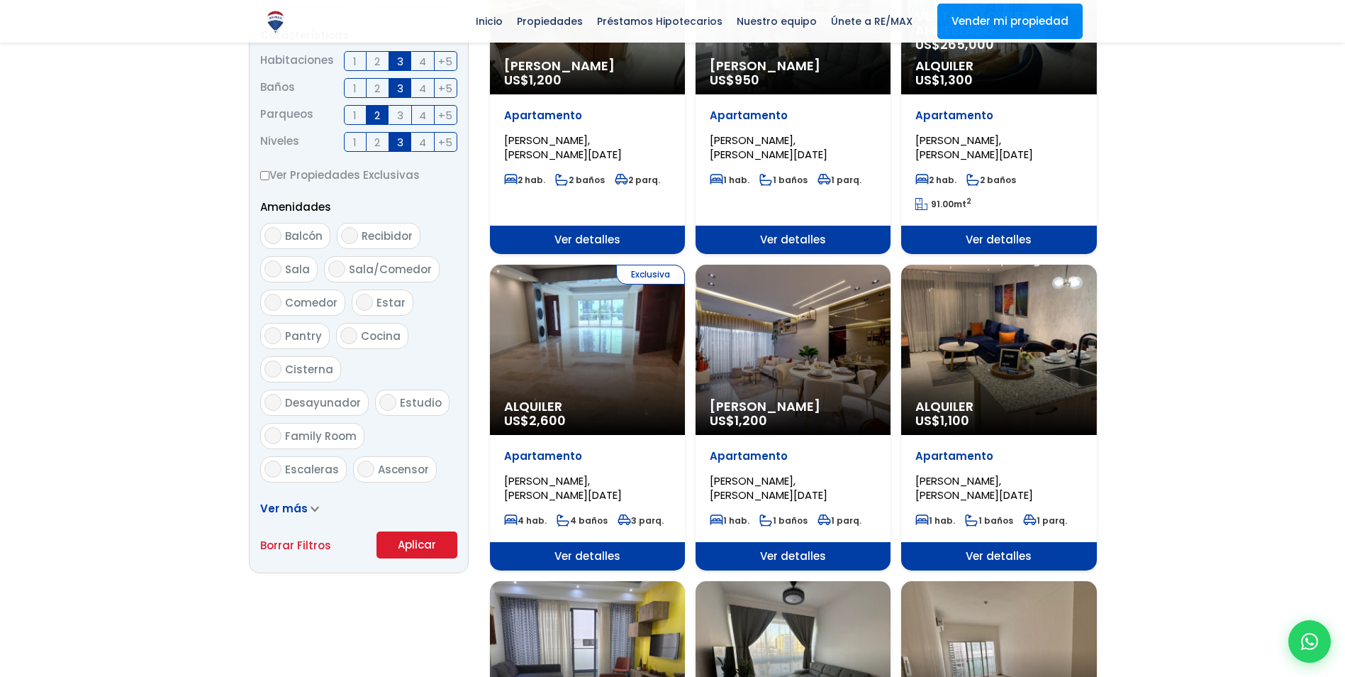
click at [414, 545] on button "Aplicar" at bounding box center [417, 544] width 81 height 27
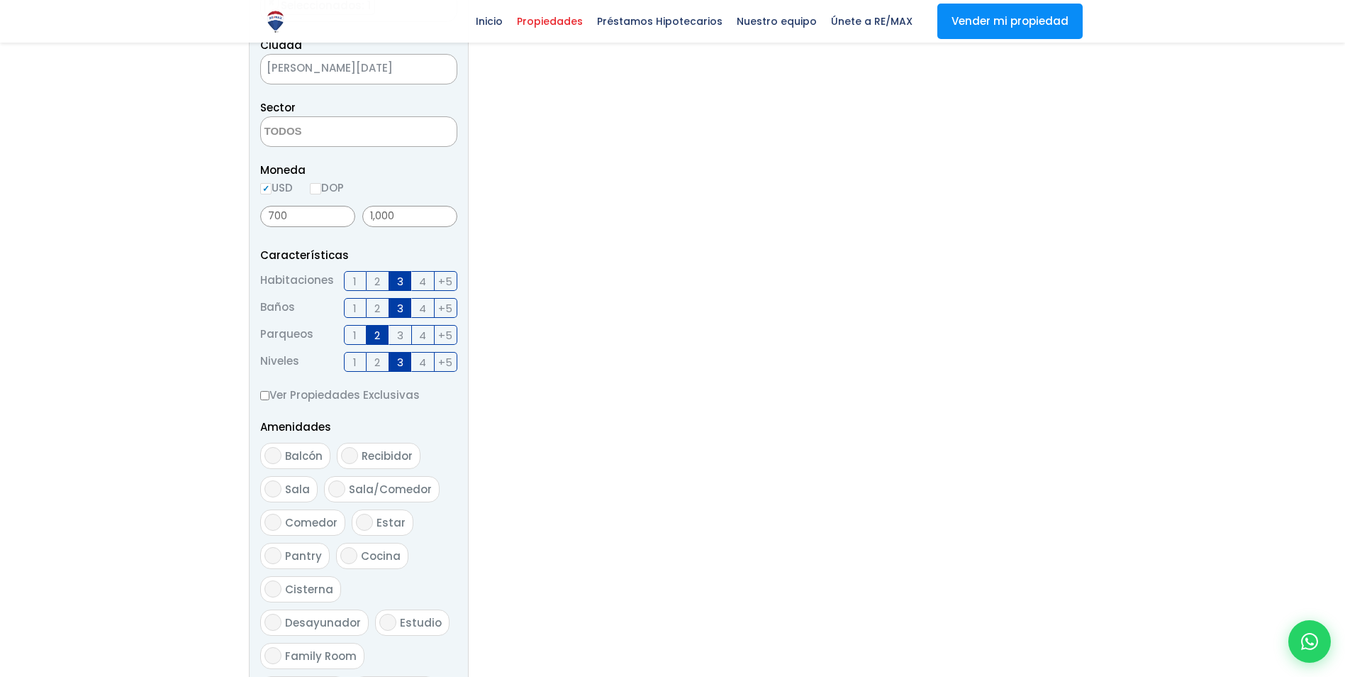
scroll to position [372, 0]
click at [401, 364] on span "3" at bounding box center [400, 361] width 6 height 18
click at [0, 0] on input "3" at bounding box center [0, 0] width 0 height 0
click at [383, 338] on label "2" at bounding box center [378, 334] width 23 height 20
click at [0, 0] on input "2" at bounding box center [0, 0] width 0 height 0
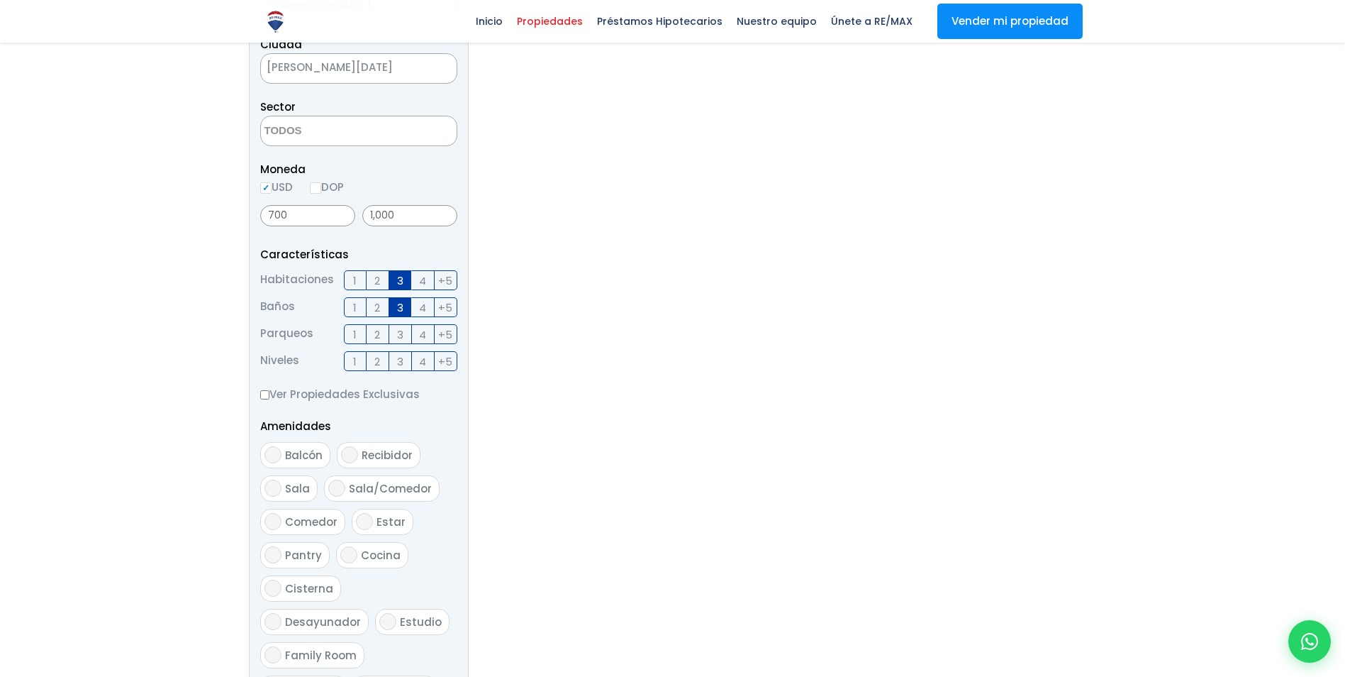
click at [403, 304] on span "3" at bounding box center [400, 308] width 6 height 18
click at [0, 0] on input "3" at bounding box center [0, 0] width 0 height 0
click at [399, 280] on span "3" at bounding box center [400, 281] width 6 height 18
click at [0, 0] on input "3" at bounding box center [0, 0] width 0 height 0
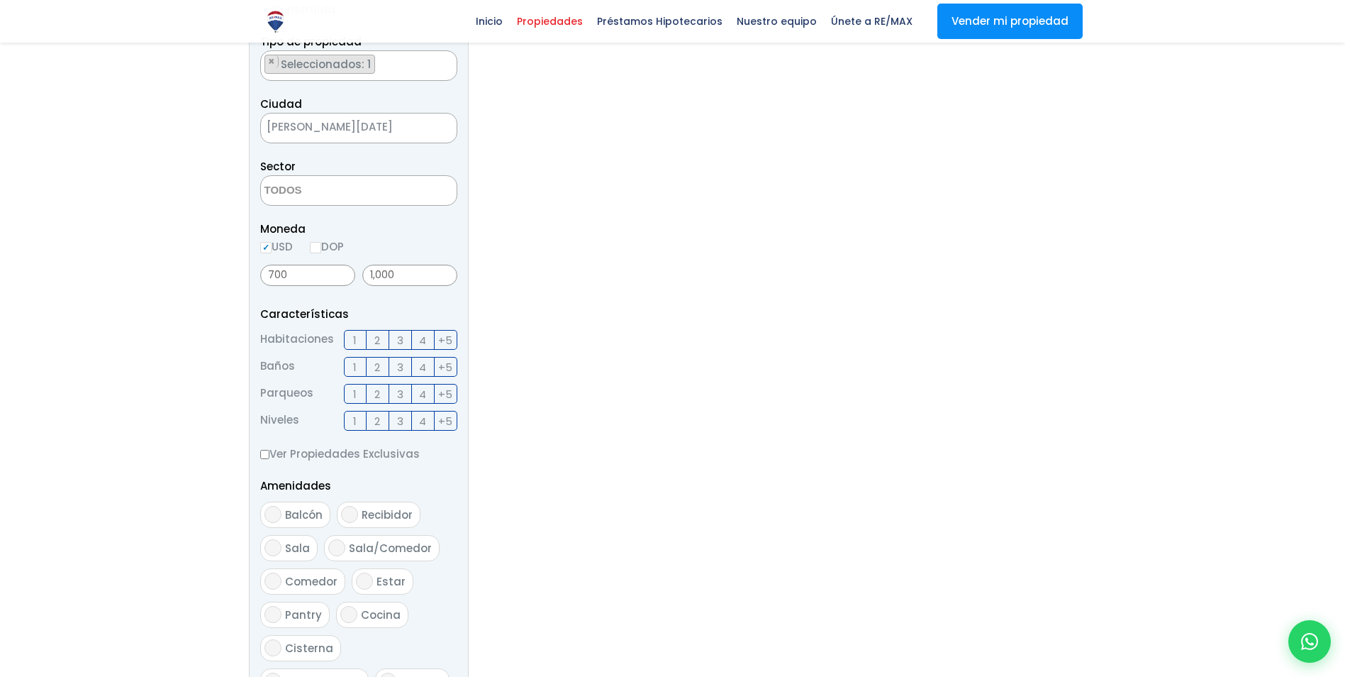
scroll to position [310, 0]
click at [342, 196] on textarea "Search" at bounding box center [330, 193] width 138 height 30
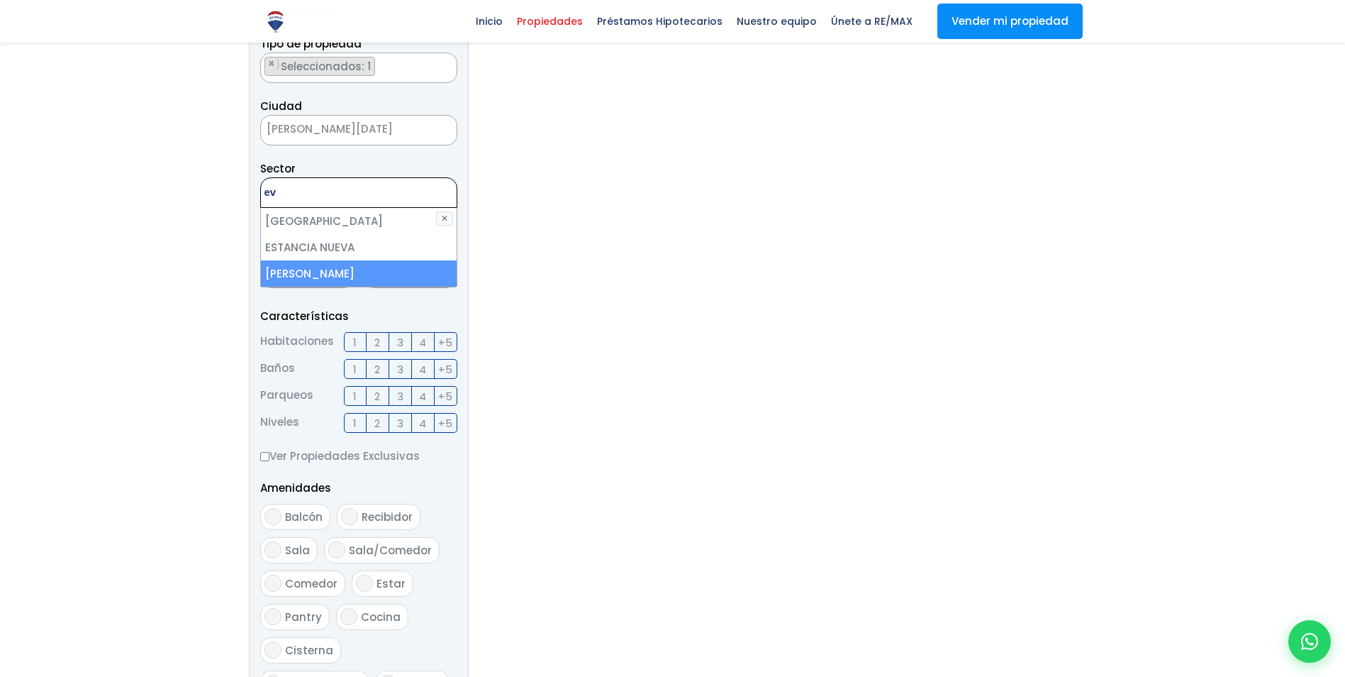
type textarea "ev"
click at [389, 269] on li "[PERSON_NAME]" at bounding box center [359, 273] width 196 height 26
select select "155"
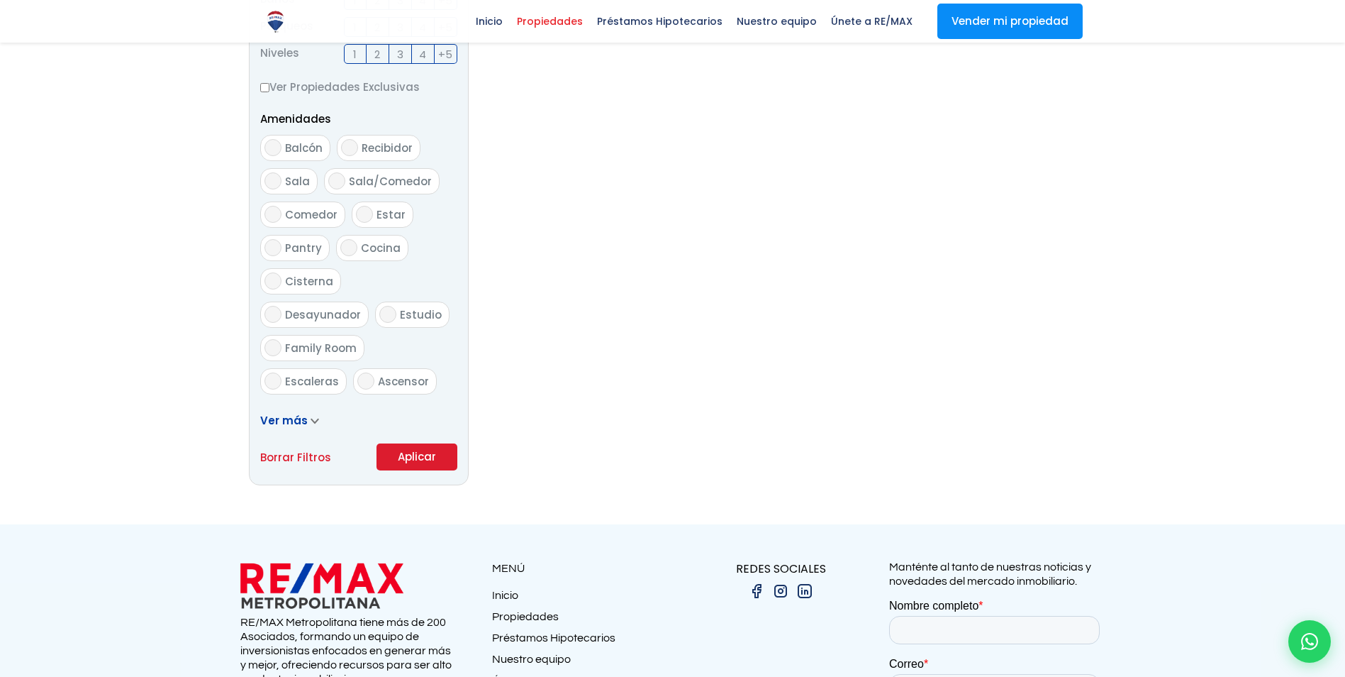
scroll to position [679, 0]
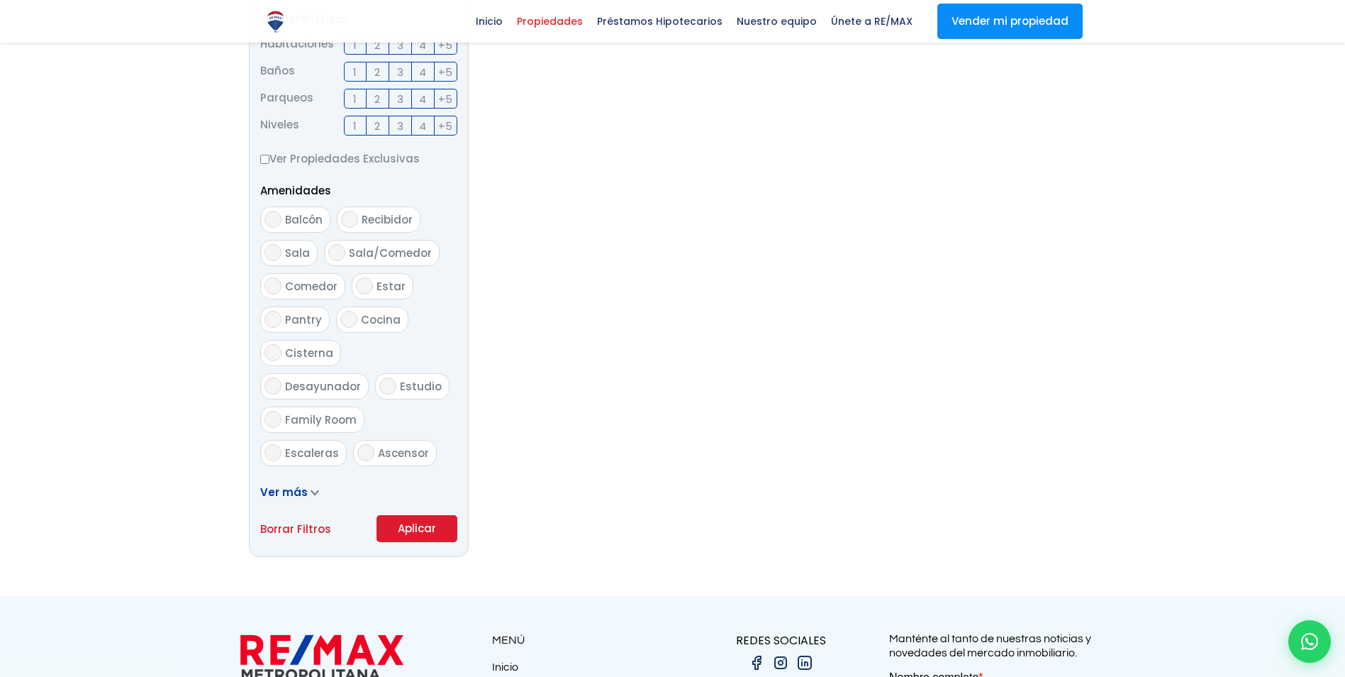
click at [435, 460] on form "Comprar Alquilar En construcción Construida Tipo de propiedad APARTAMENTO CASA …" at bounding box center [358, 86] width 197 height 911
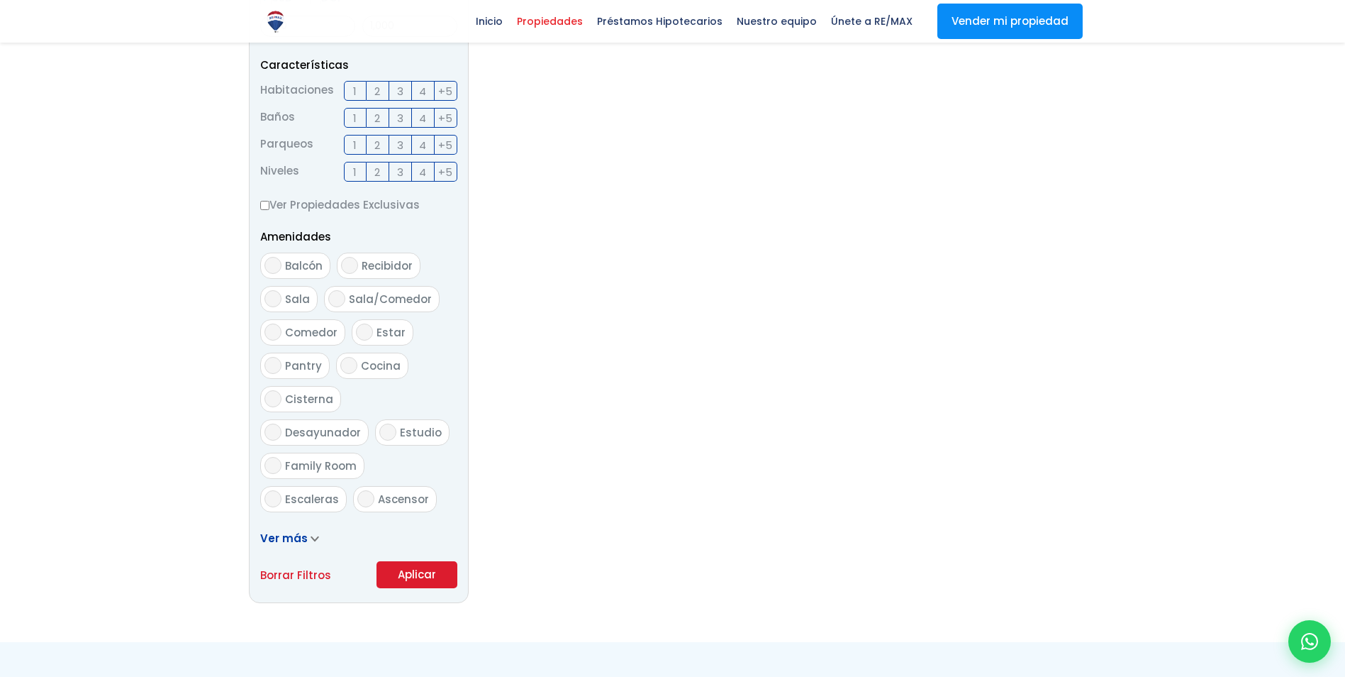
scroll to position [562, 0]
click at [436, 582] on button "Aplicar" at bounding box center [417, 573] width 81 height 27
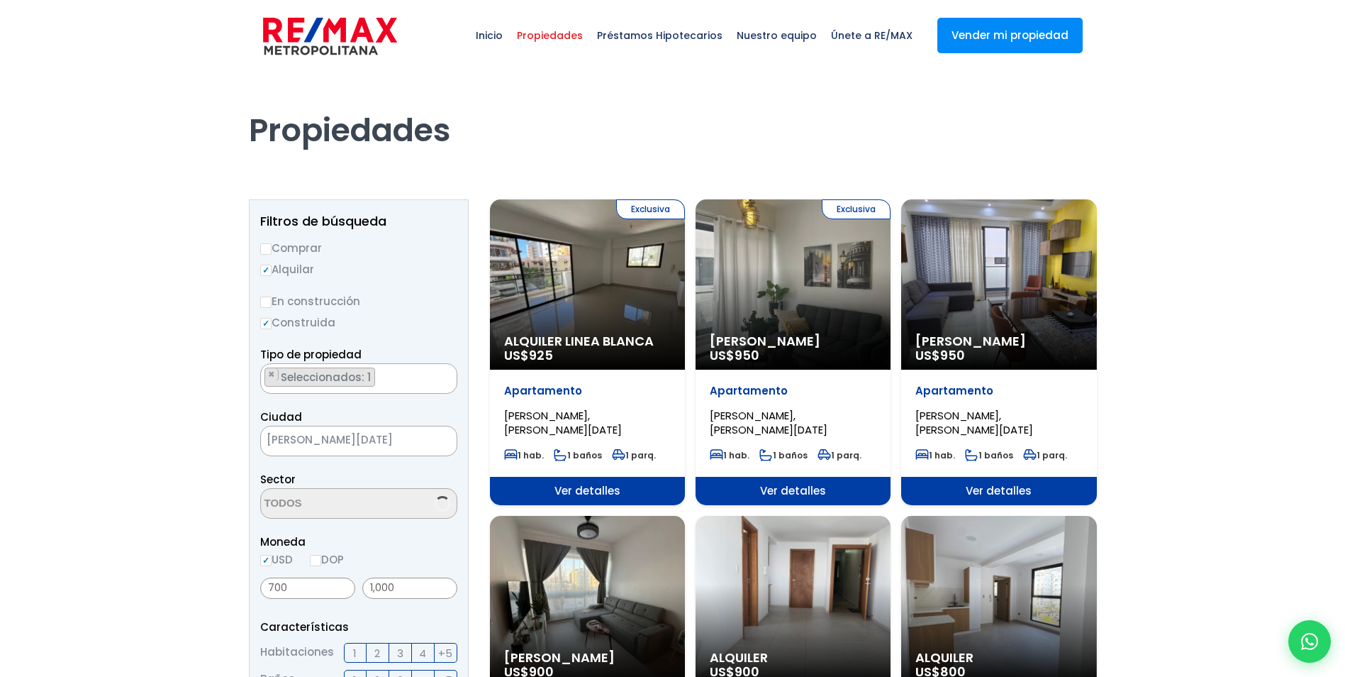
select select "155"
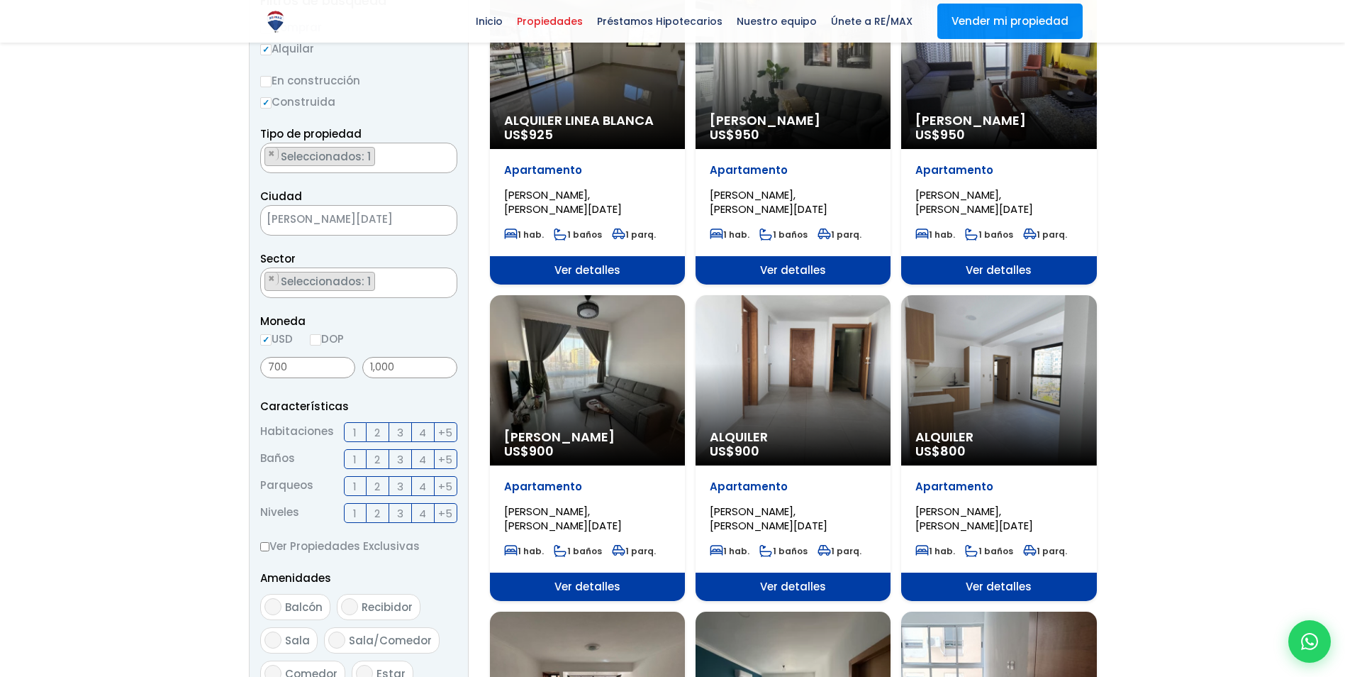
scroll to position [223, 0]
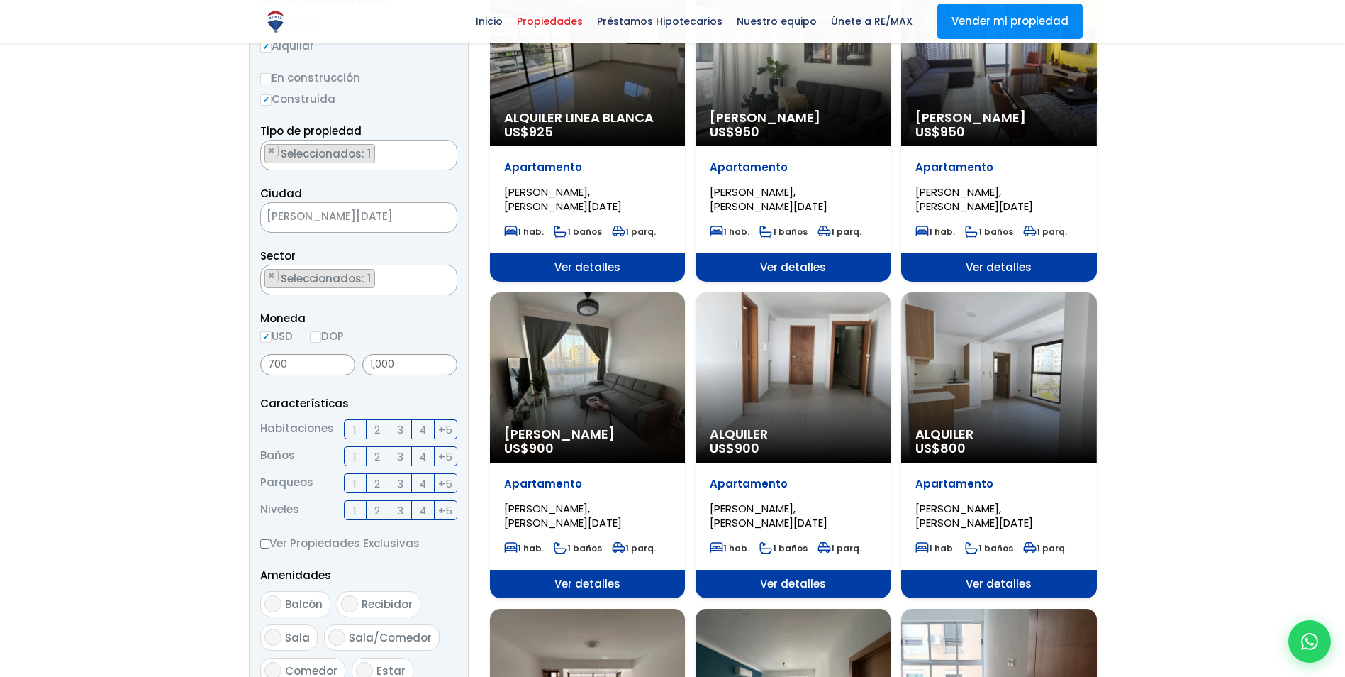
click at [405, 426] on label "3" at bounding box center [400, 429] width 23 height 20
click at [0, 0] on input "3" at bounding box center [0, 0] width 0 height 0
click at [397, 452] on span "3" at bounding box center [400, 456] width 6 height 18
click at [0, 0] on input "3" at bounding box center [0, 0] width 0 height 0
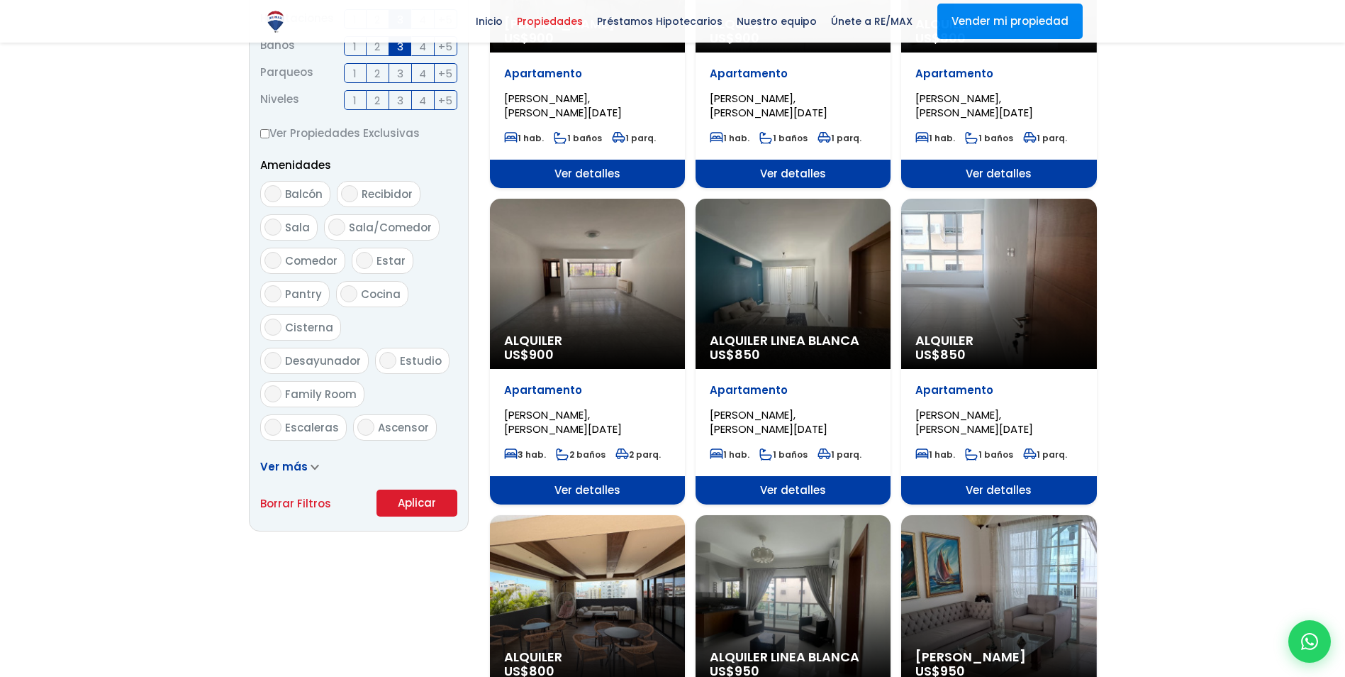
scroll to position [635, 0]
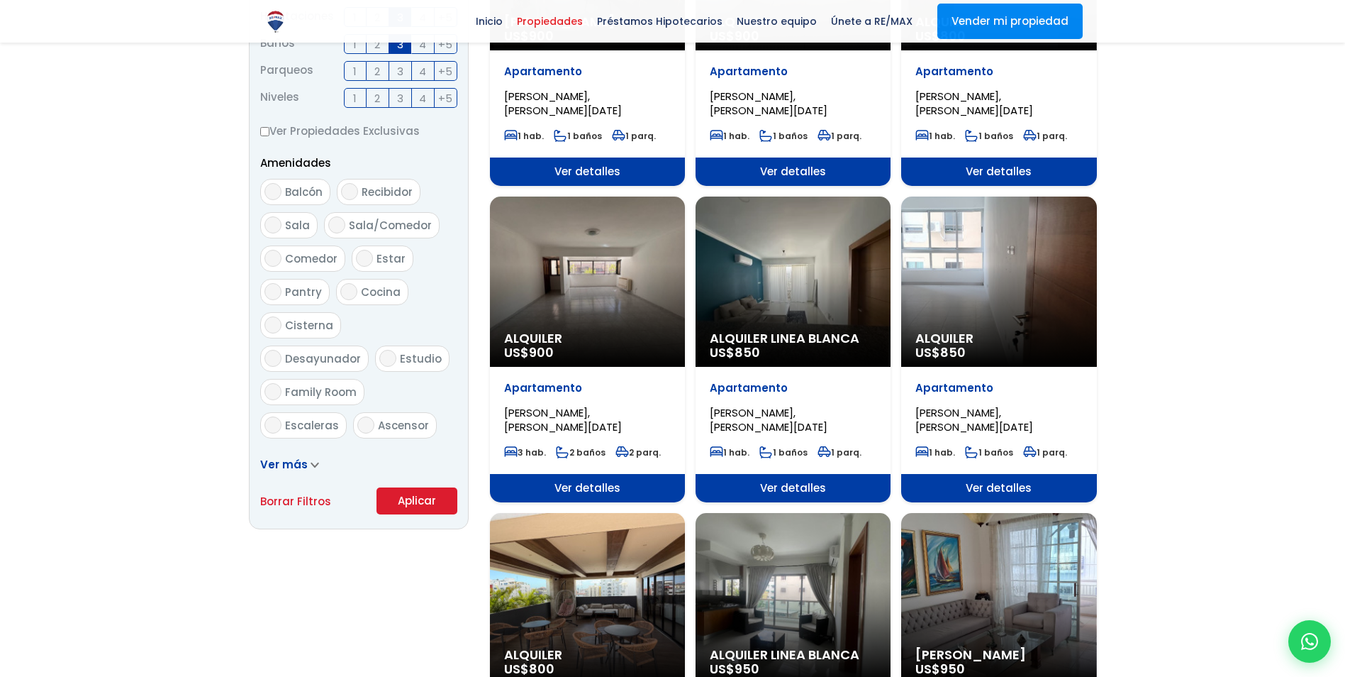
click at [408, 502] on button "Aplicar" at bounding box center [417, 500] width 81 height 27
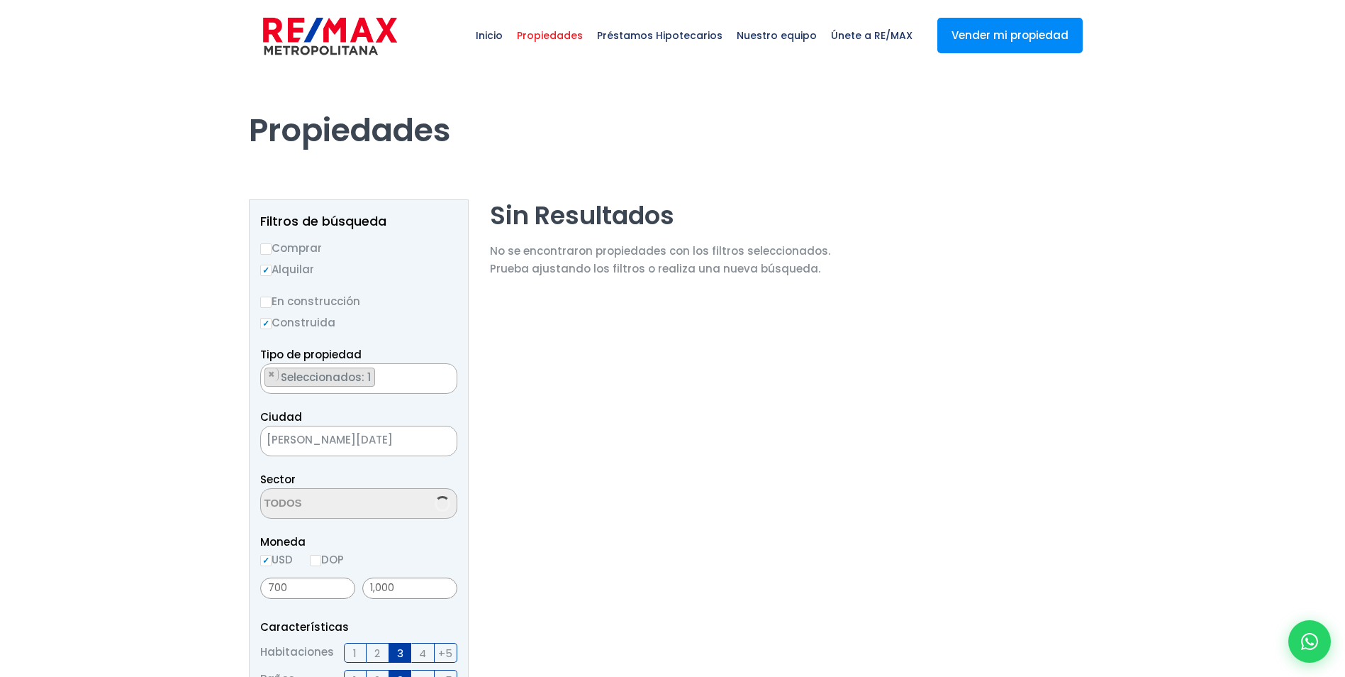
select select "155"
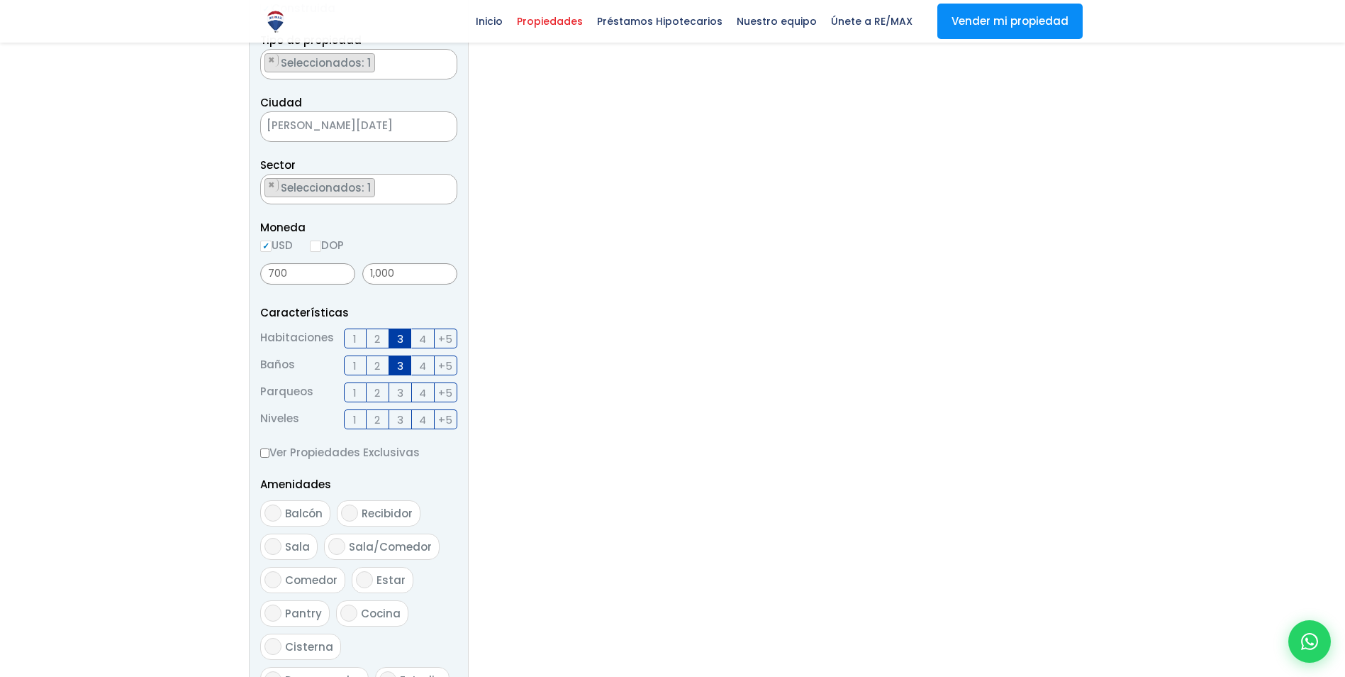
scroll to position [319, 0]
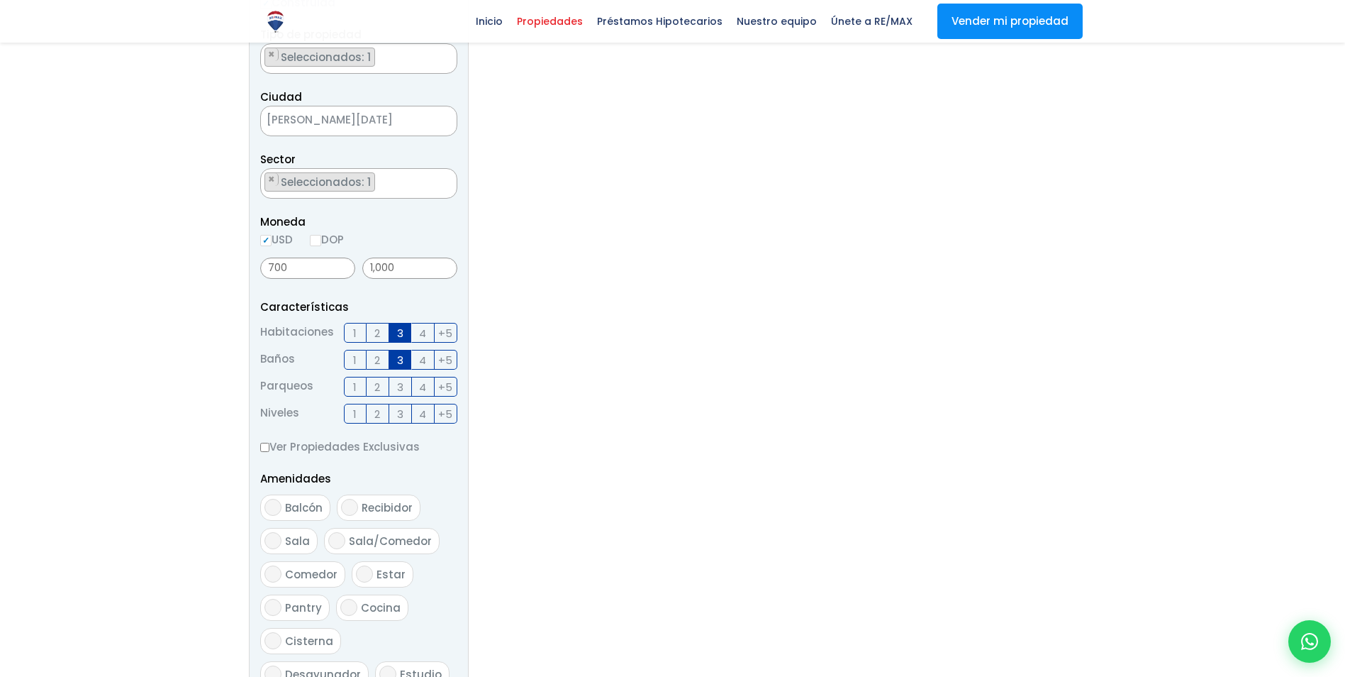
click at [396, 360] on label "3" at bounding box center [400, 360] width 23 height 20
click at [0, 0] on input "3" at bounding box center [0, 0] width 0 height 0
click at [404, 324] on label "3" at bounding box center [400, 333] width 23 height 20
click at [0, 0] on input "3" at bounding box center [0, 0] width 0 height 0
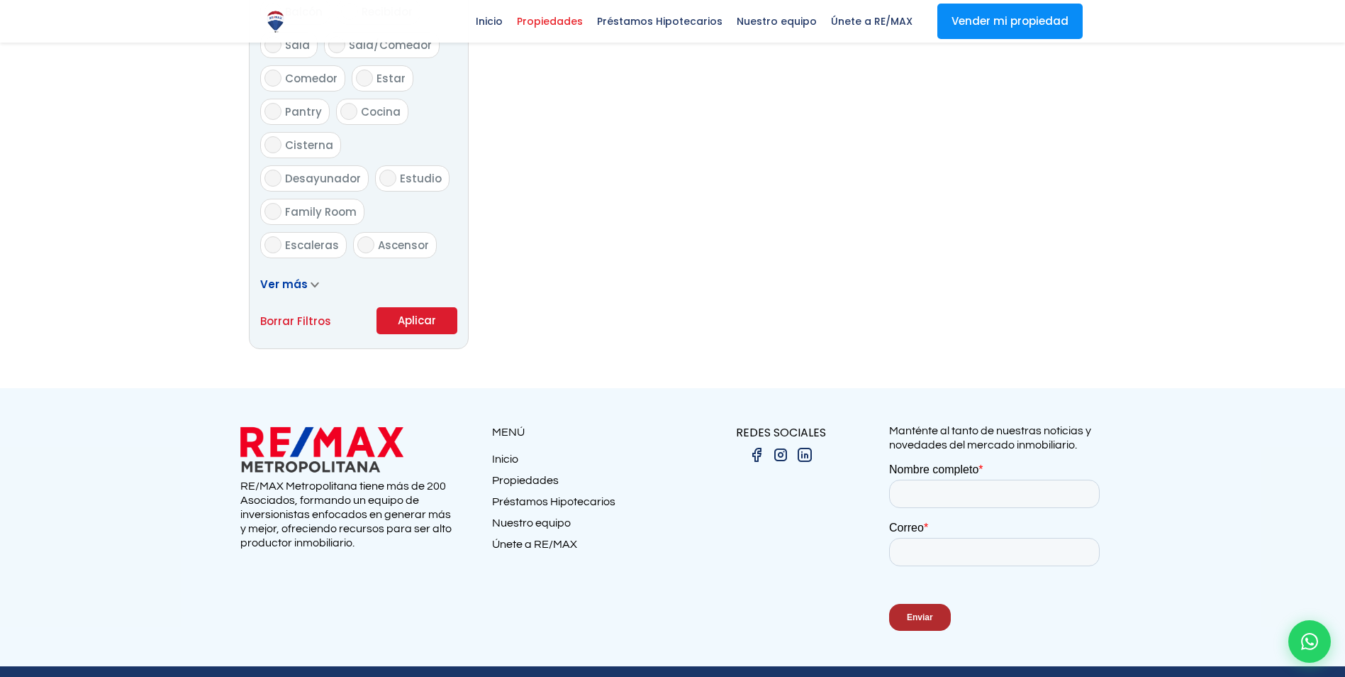
scroll to position [854, 0]
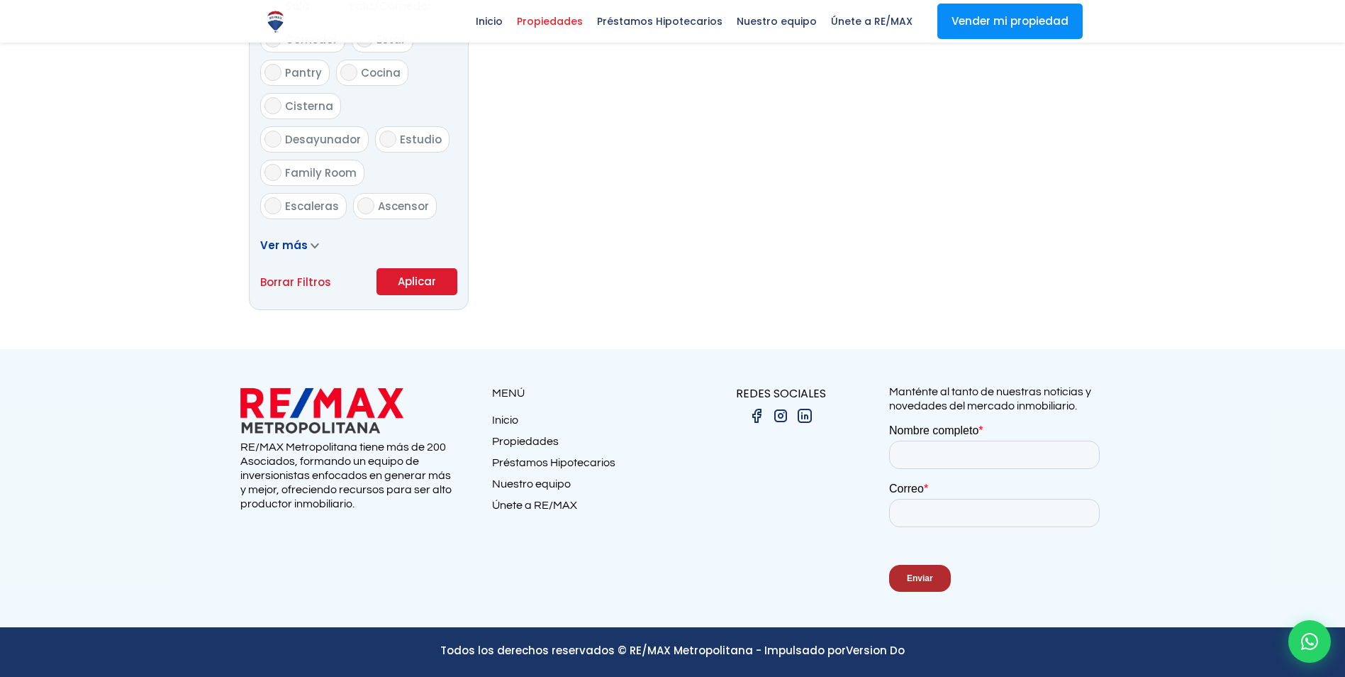
click at [421, 288] on button "Aplicar" at bounding box center [417, 281] width 81 height 27
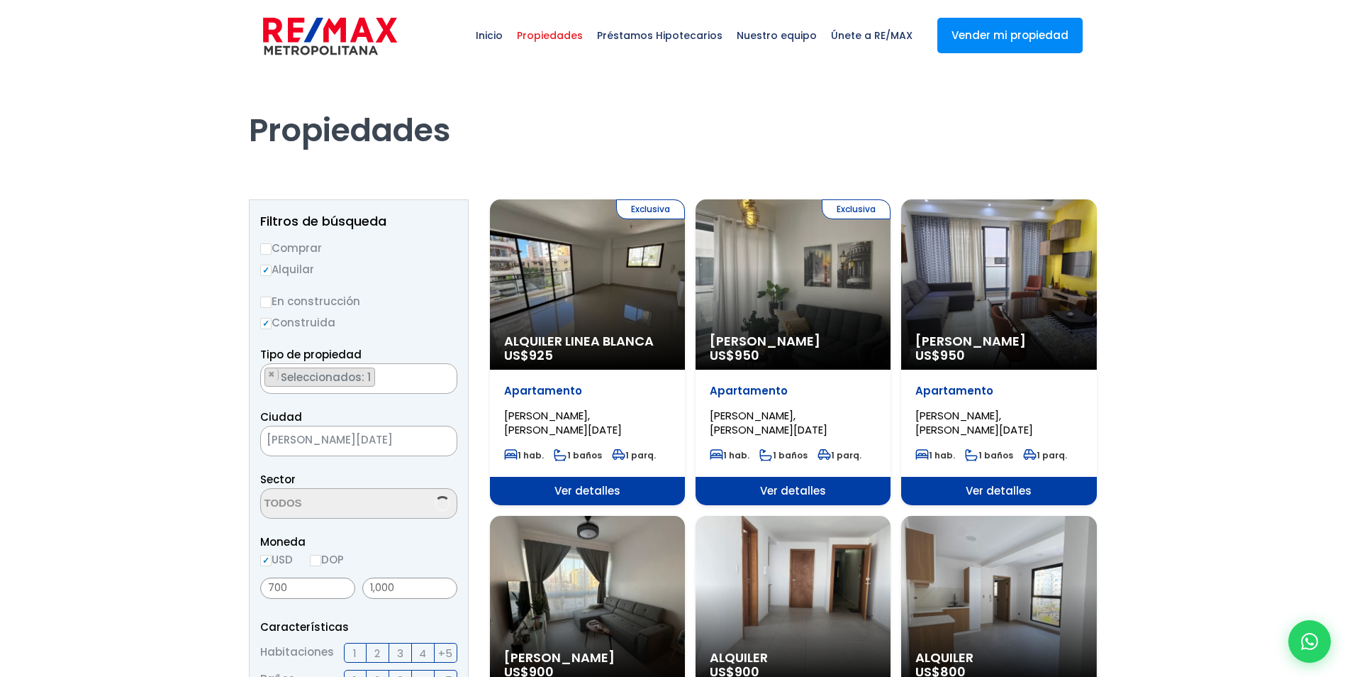
scroll to position [1370, 0]
select select "155"
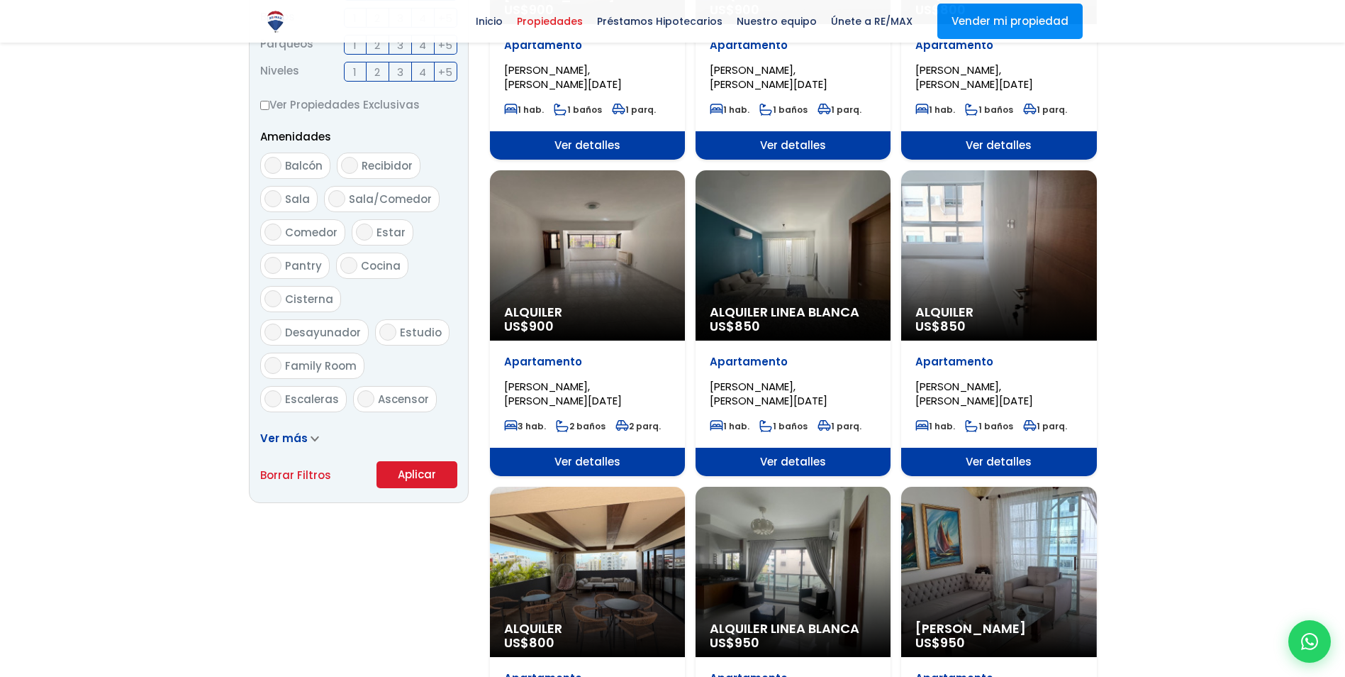
scroll to position [662, 0]
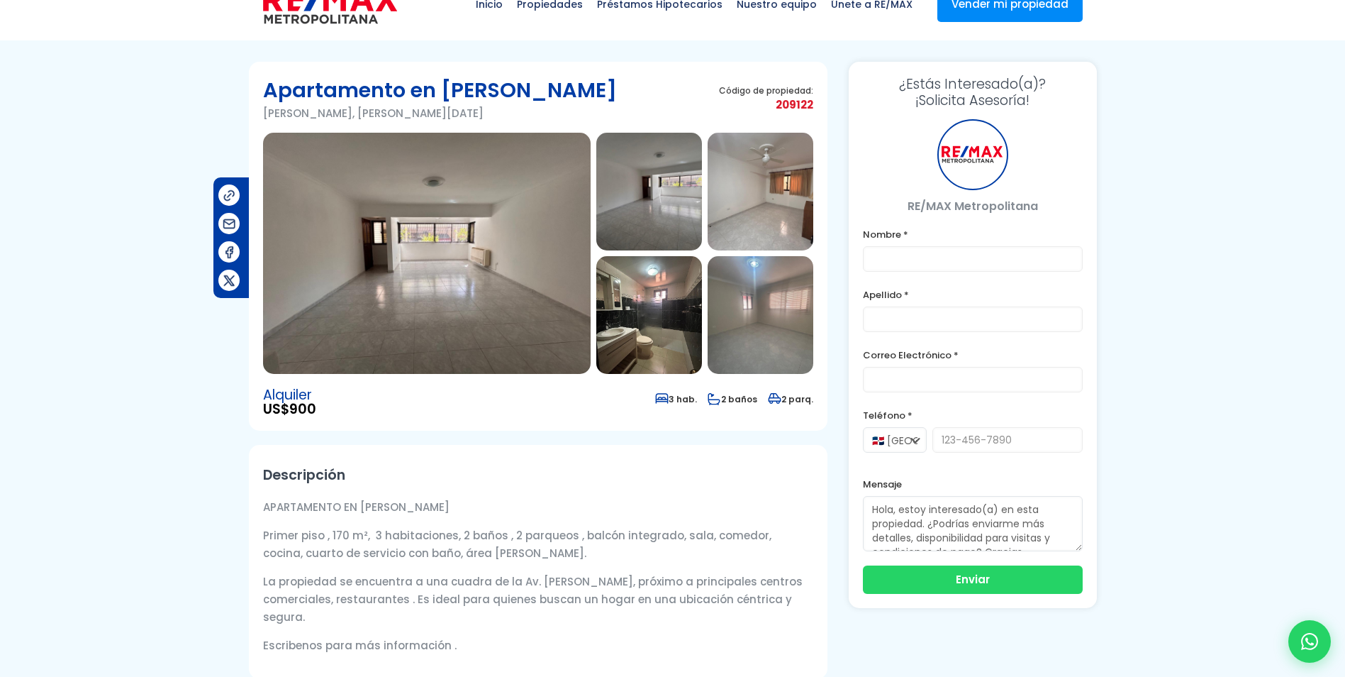
scroll to position [33, 0]
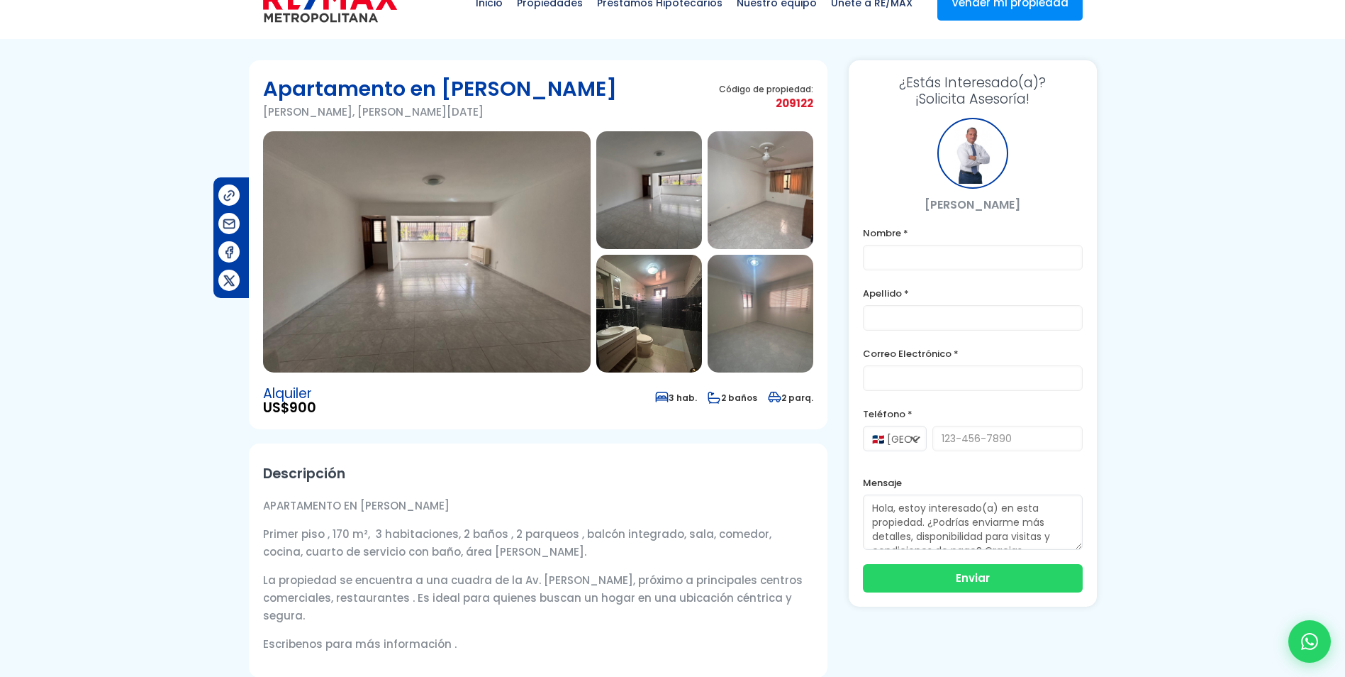
click at [522, 294] on img at bounding box center [427, 251] width 328 height 241
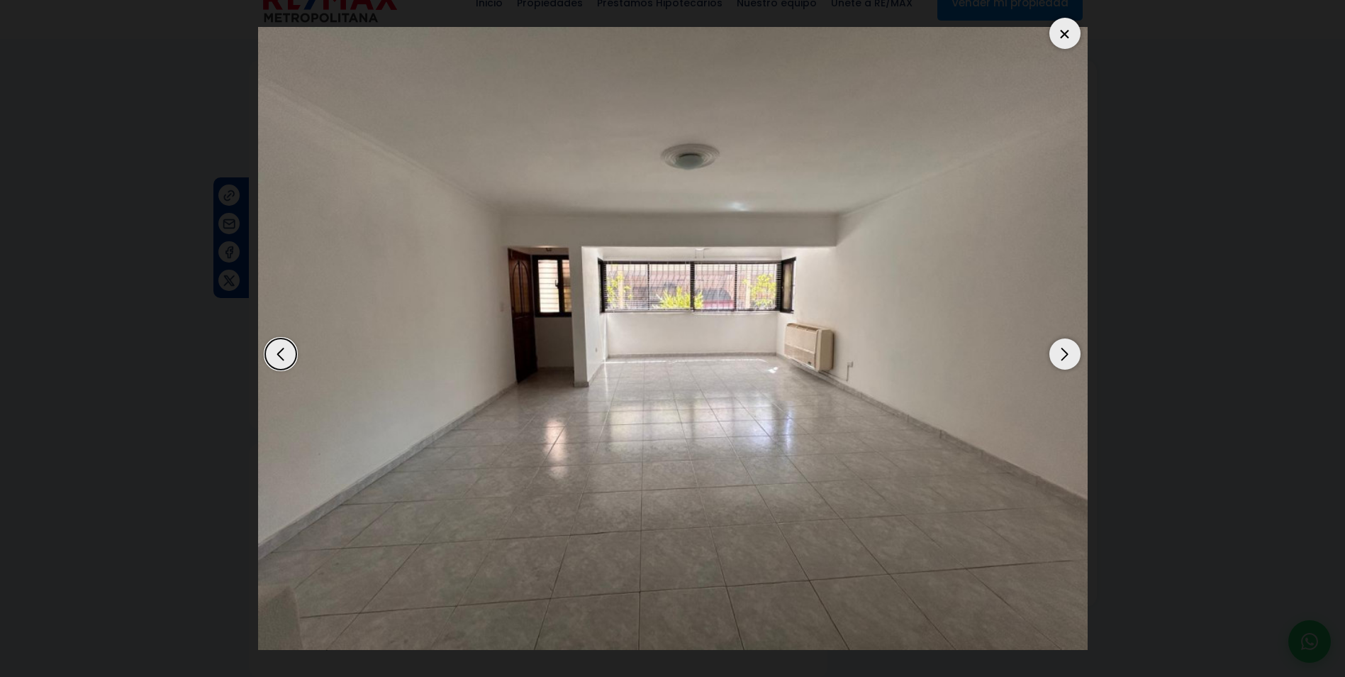
click at [1072, 355] on div "Next slide" at bounding box center [1065, 353] width 31 height 31
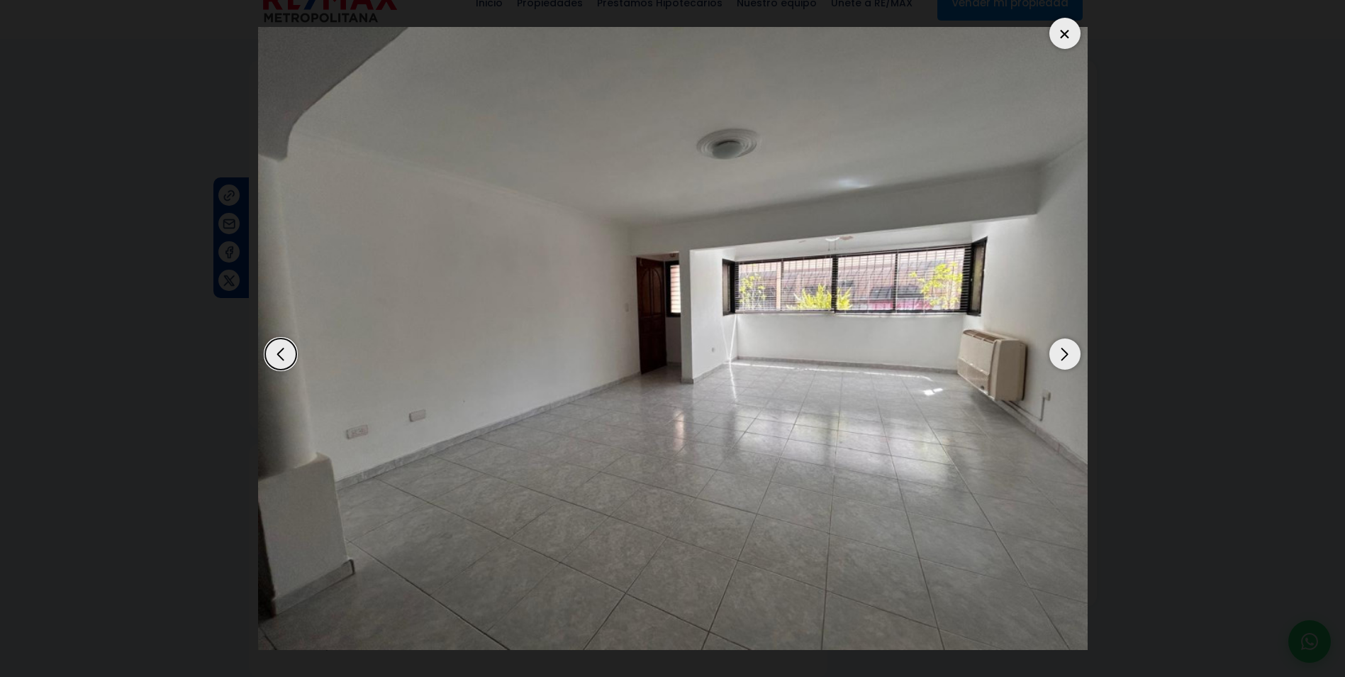
click at [1072, 355] on div "Next slide" at bounding box center [1065, 353] width 31 height 31
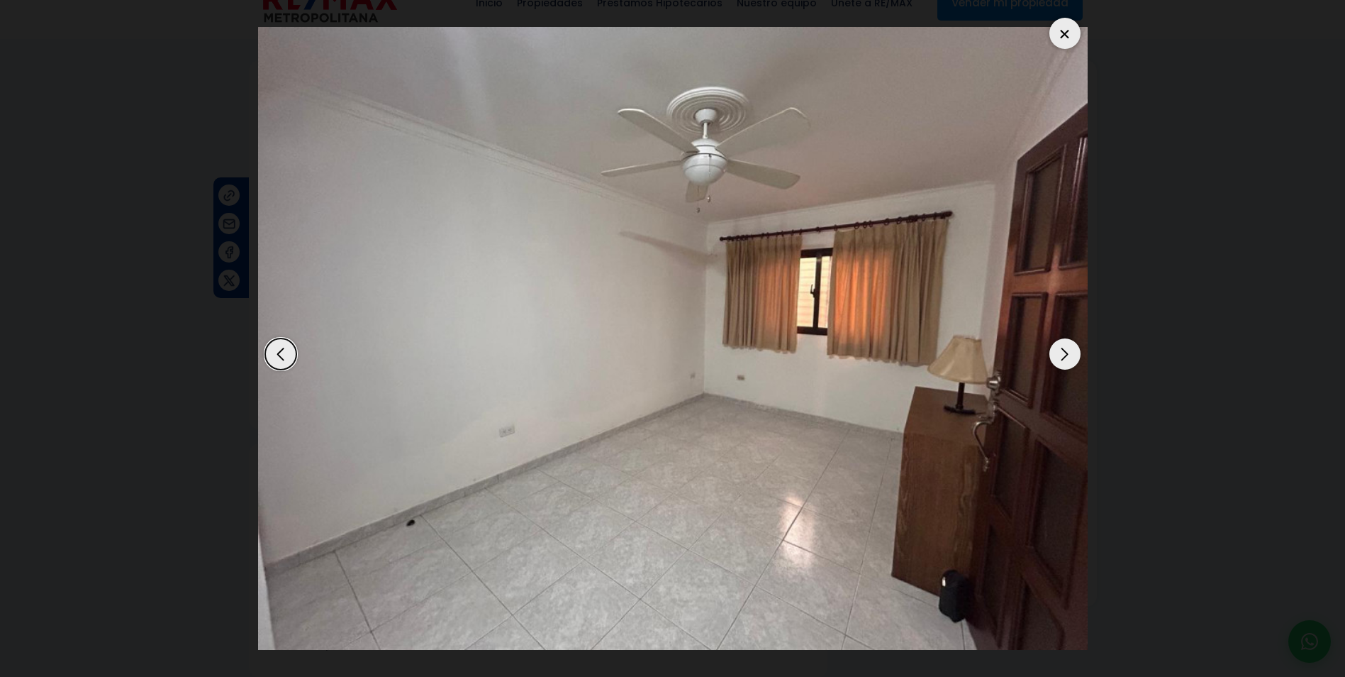
click at [1072, 355] on div "Next slide" at bounding box center [1065, 353] width 31 height 31
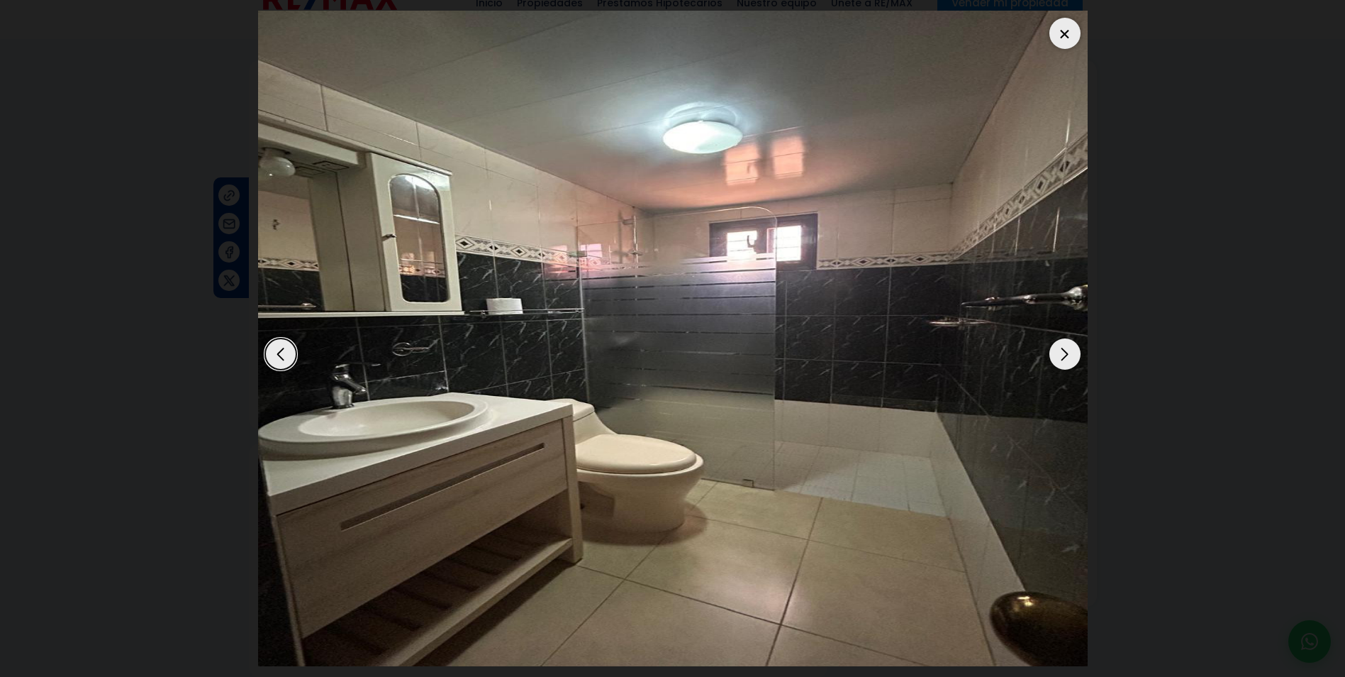
click at [1073, 355] on div "Next slide" at bounding box center [1065, 353] width 31 height 31
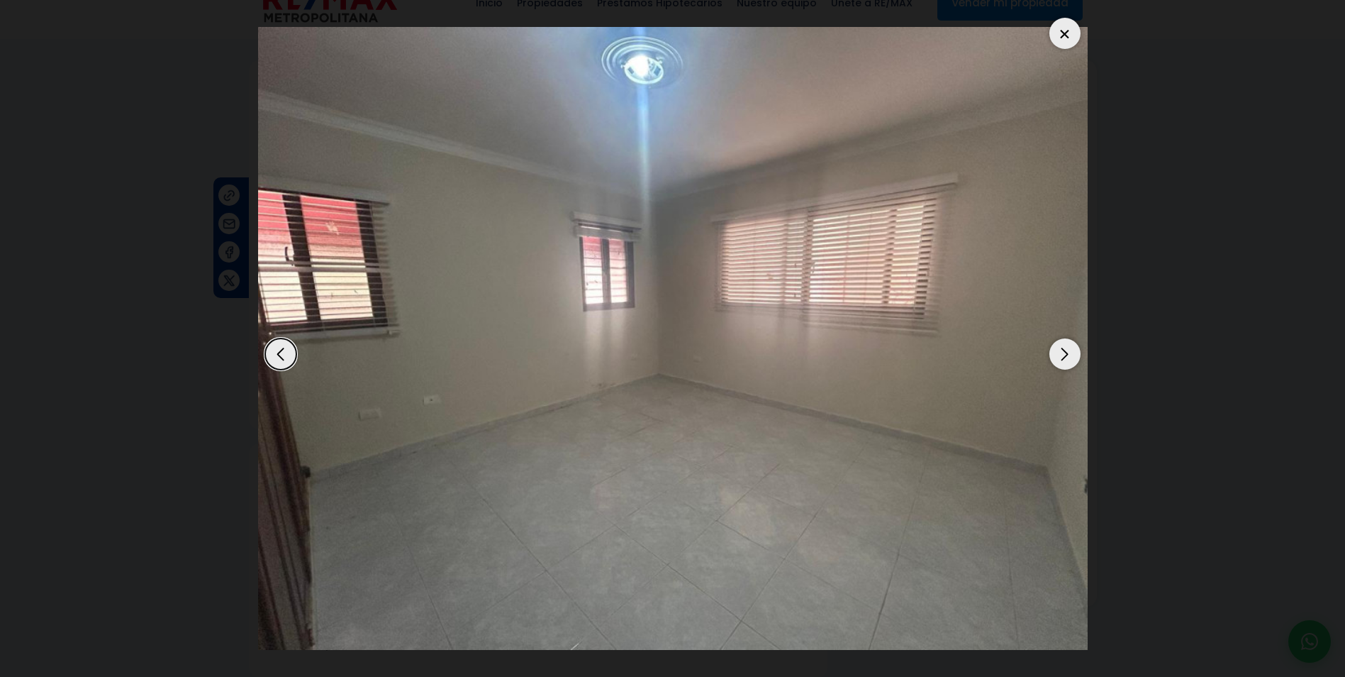
click at [1073, 355] on div "Next slide" at bounding box center [1065, 353] width 31 height 31
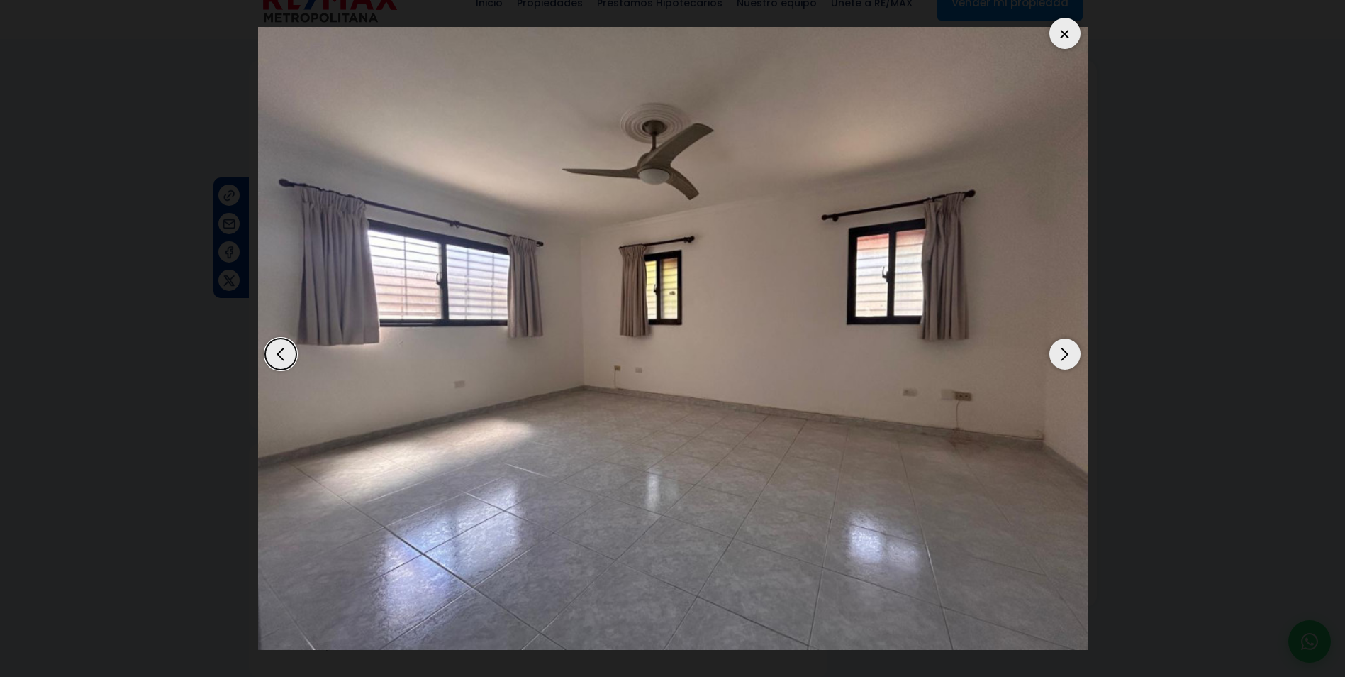
click at [1073, 355] on div "Next slide" at bounding box center [1065, 353] width 31 height 31
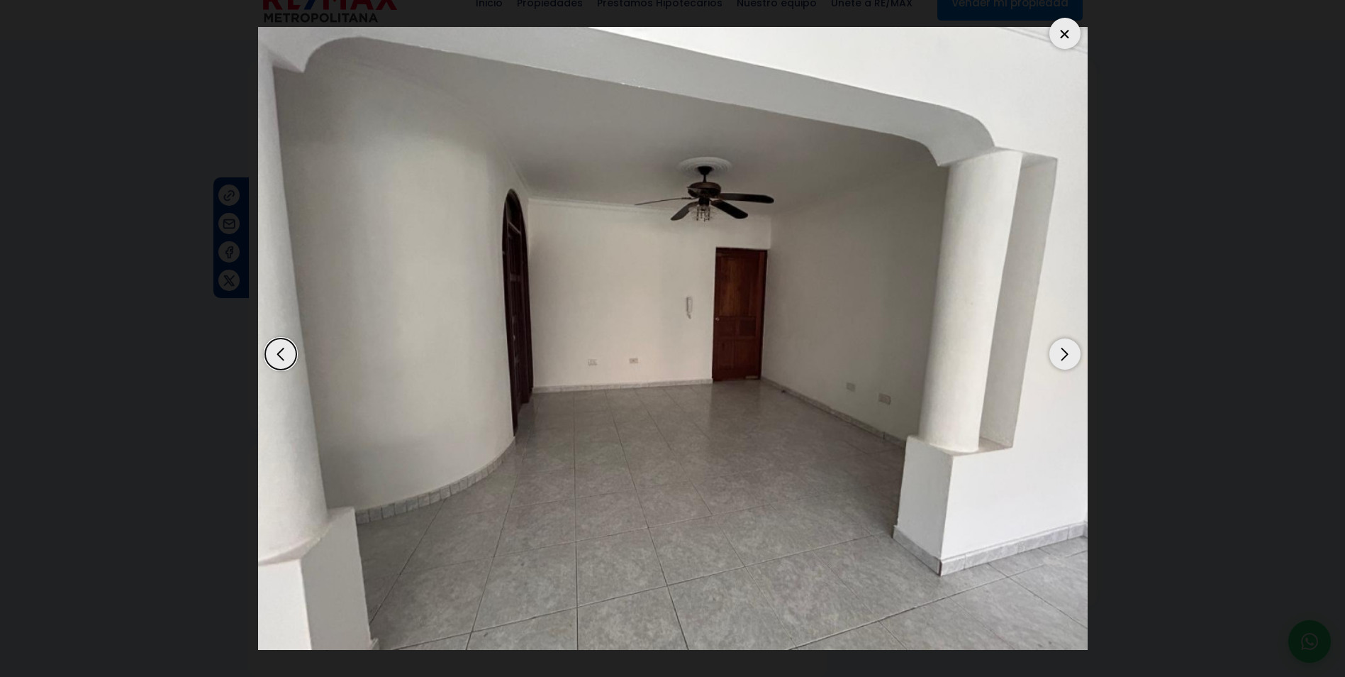
click at [1062, 37] on div at bounding box center [1065, 33] width 31 height 31
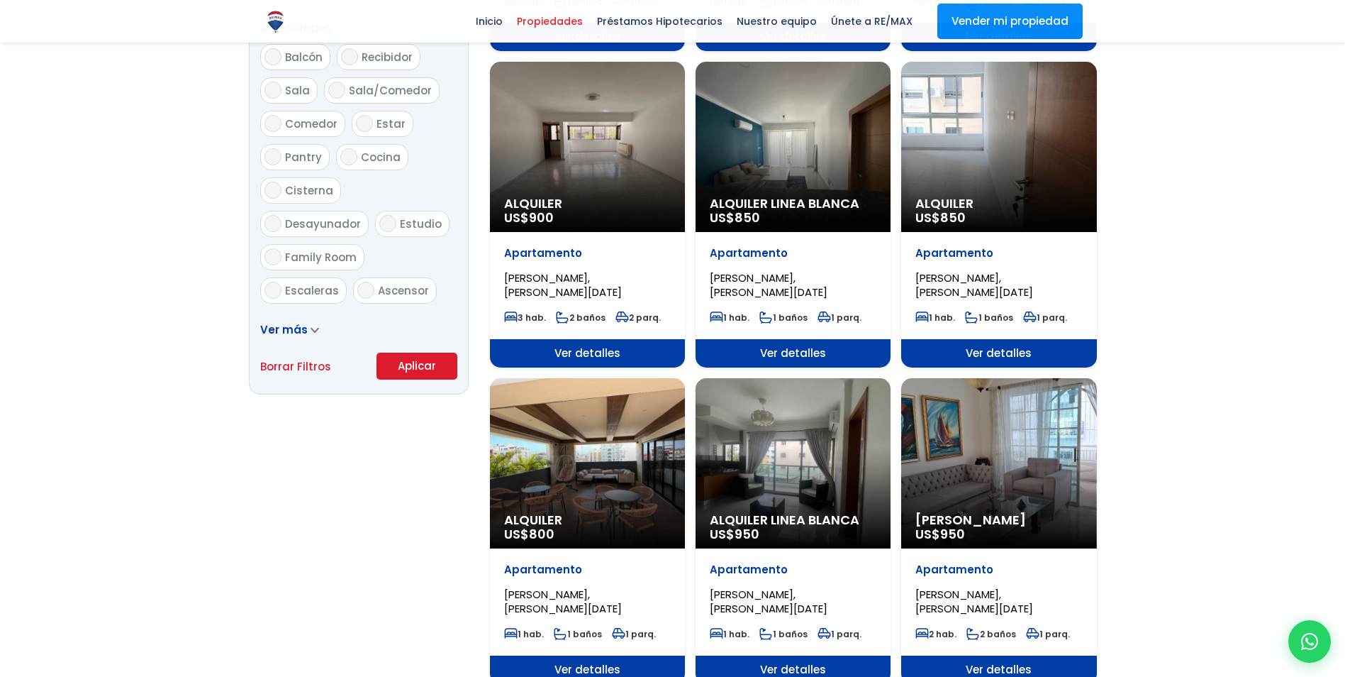
scroll to position [1370, 0]
select select "155"
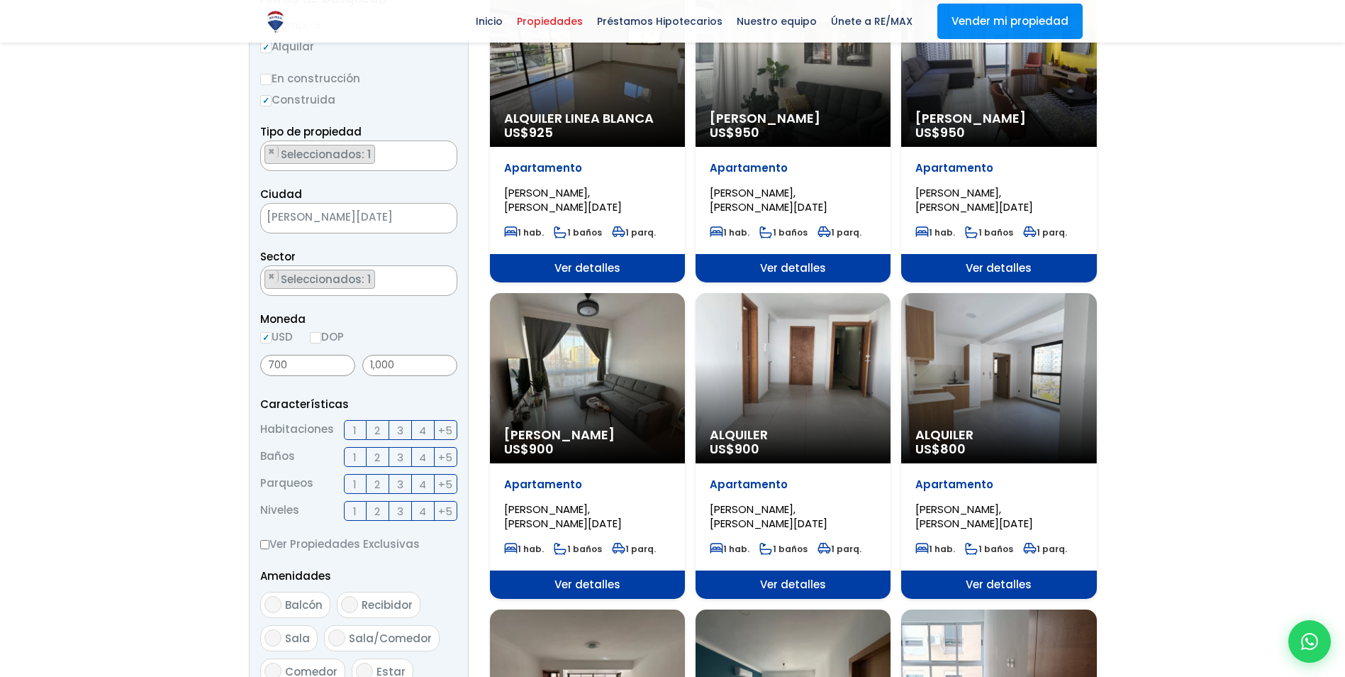
scroll to position [214, 0]
